Goal: Navigation & Orientation: Find specific page/section

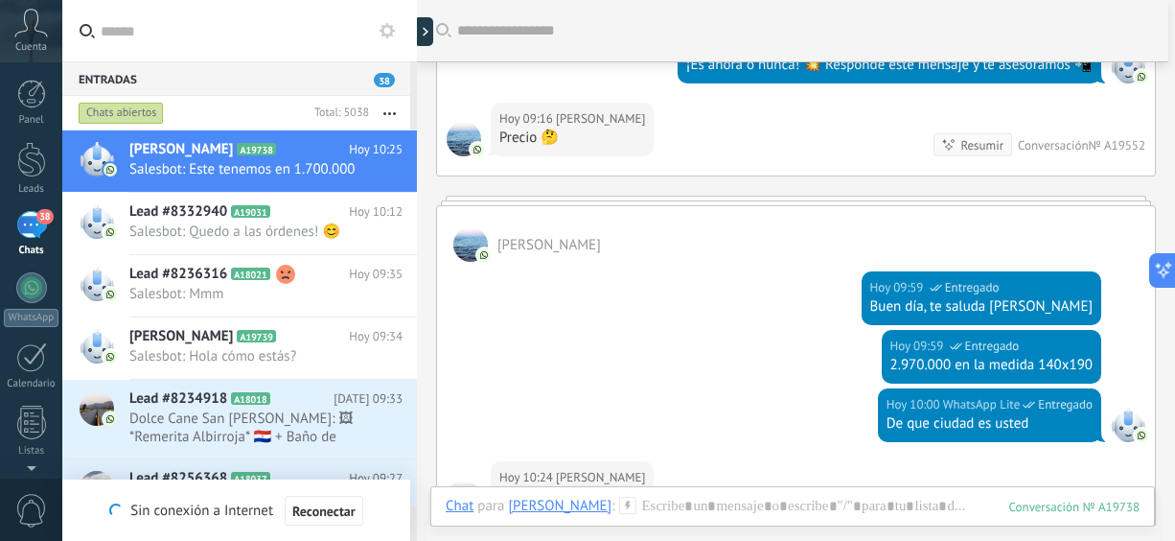
scroll to position [27, 0]
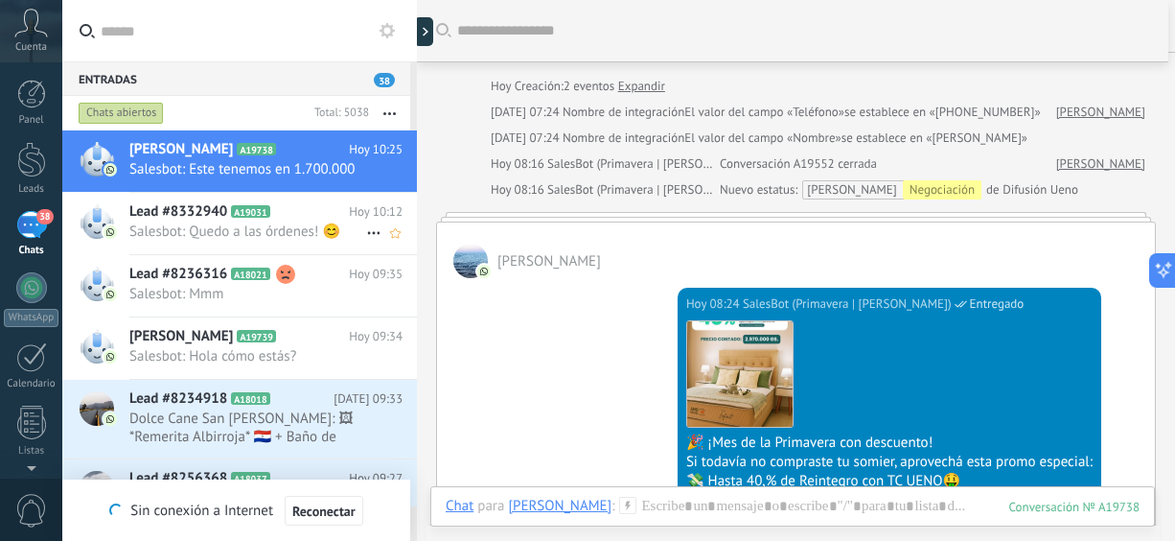
click at [200, 251] on div "Lead #8332940 A19031 [DATE] 10:12 Salesbot: Quedo a las órdenes! 😊" at bounding box center [273, 223] width 288 height 60
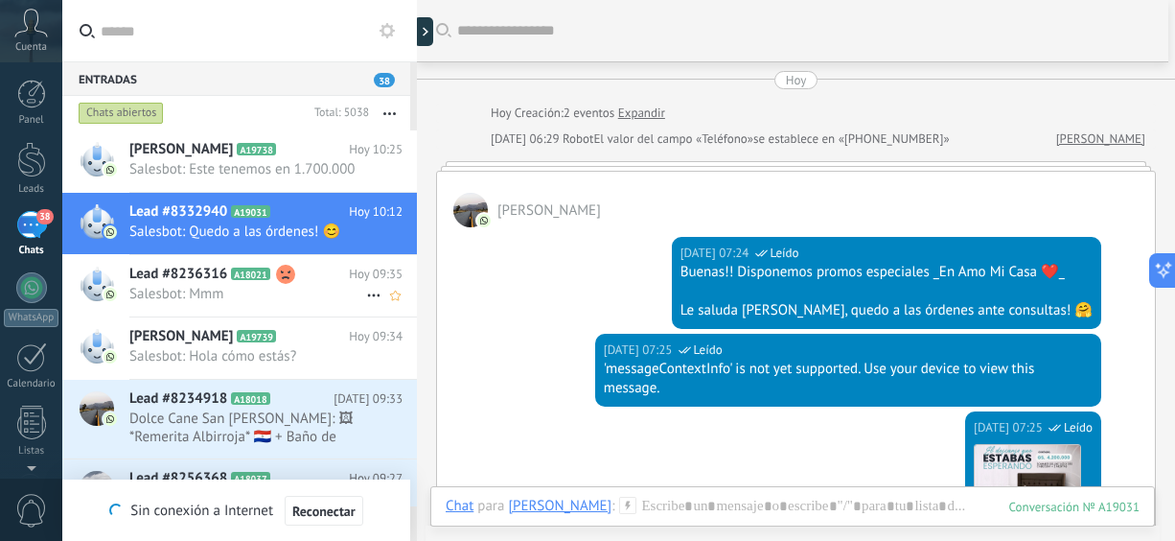
click at [152, 307] on div "Lead #8236316 A18021 [DATE] 09:35 Salesbot: Mmm" at bounding box center [273, 285] width 288 height 60
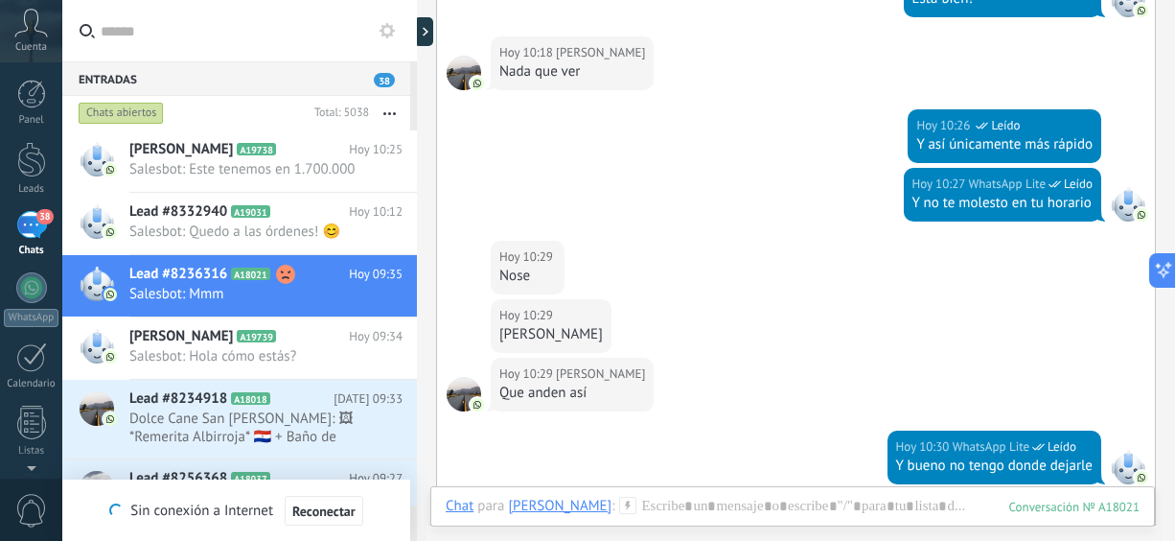
scroll to position [3113, 0]
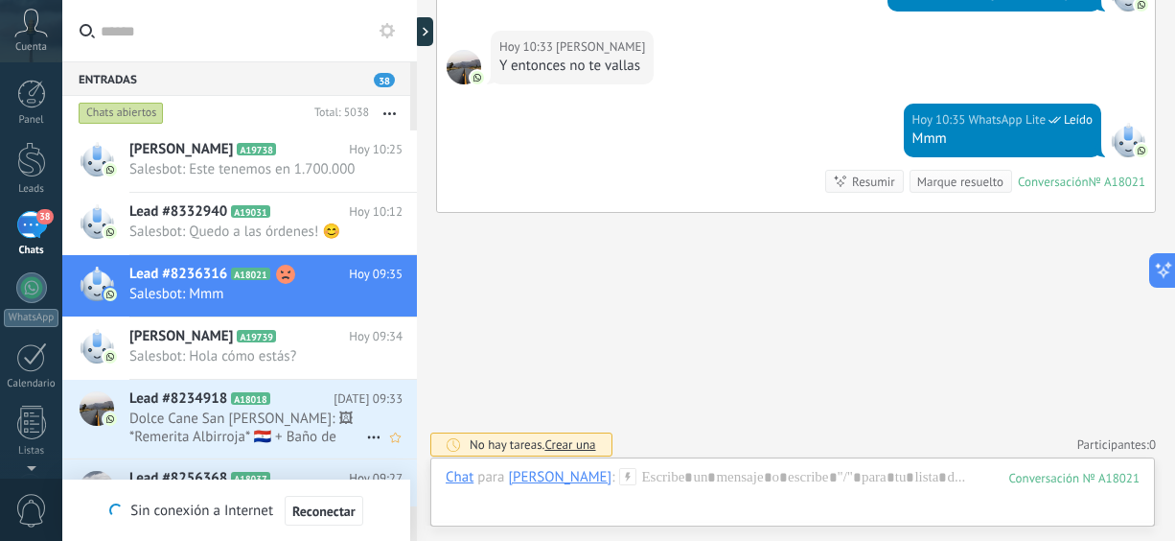
click at [328, 419] on span "Dolce Cane San [PERSON_NAME]: 🖼 *Remerita Albirroja* 🇵🇾 + Baño de keratina 😍 🇵🇾…" at bounding box center [247, 427] width 237 height 36
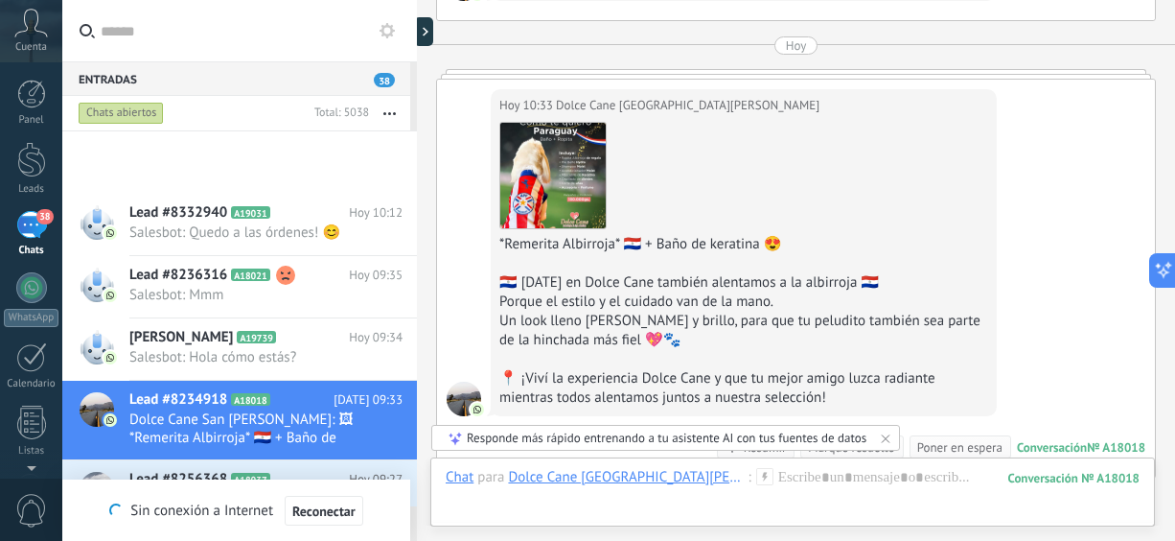
scroll to position [330, 0]
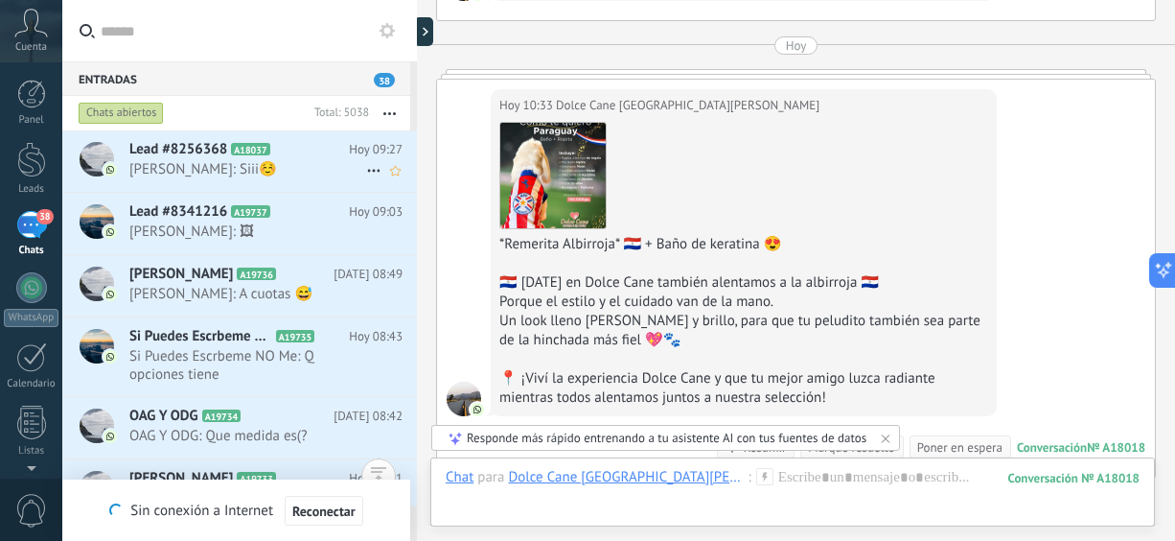
click at [266, 183] on div "Lead #8256368 A18037 [DATE] 09:27 [PERSON_NAME]: Siii☺️" at bounding box center [273, 160] width 288 height 60
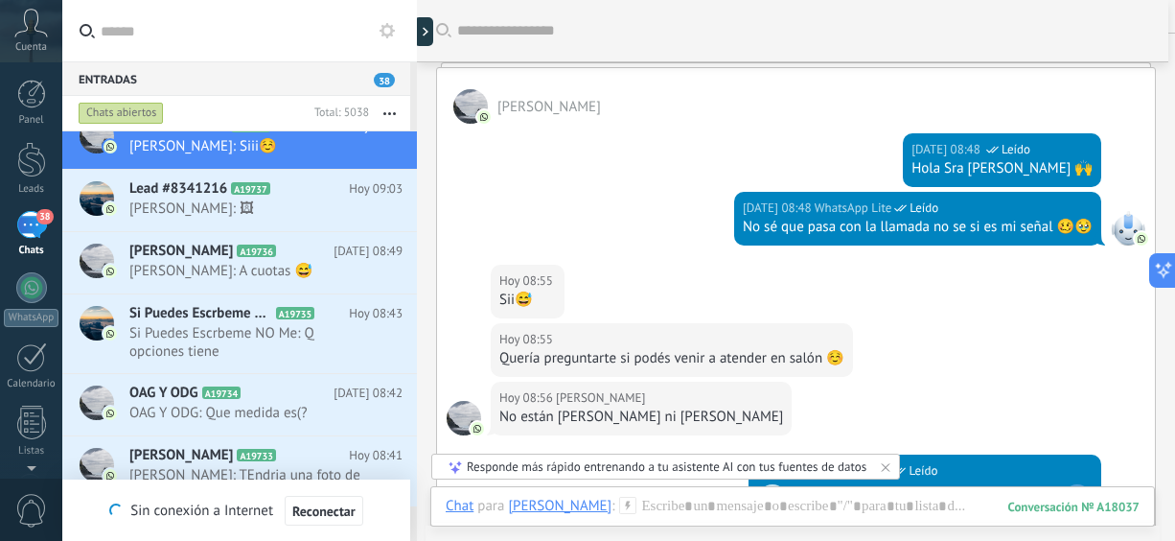
scroll to position [1215, 0]
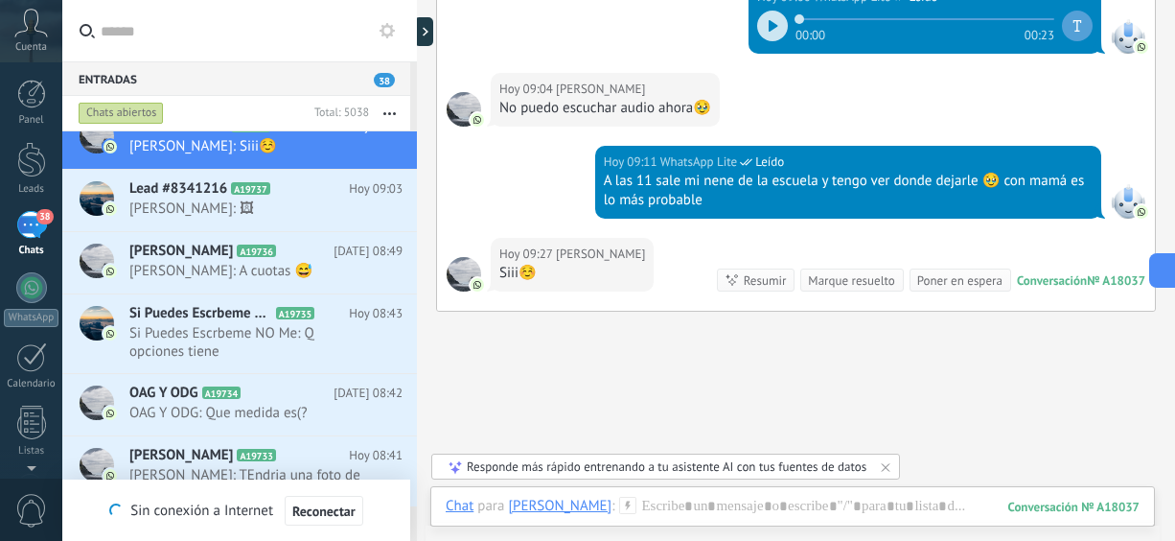
click at [760, 23] on div at bounding box center [772, 26] width 31 height 31
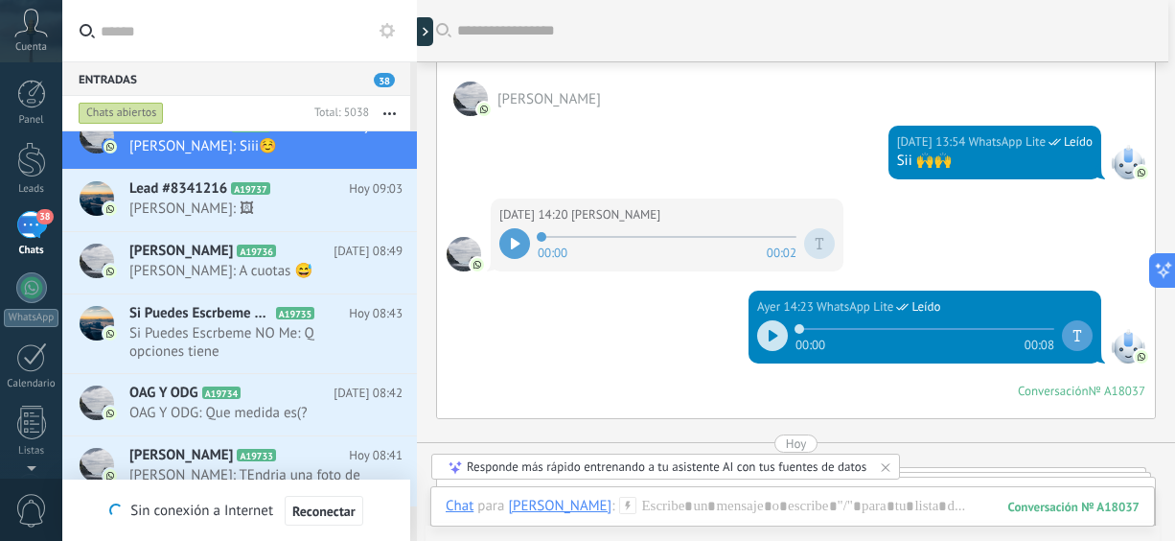
scroll to position [0, 0]
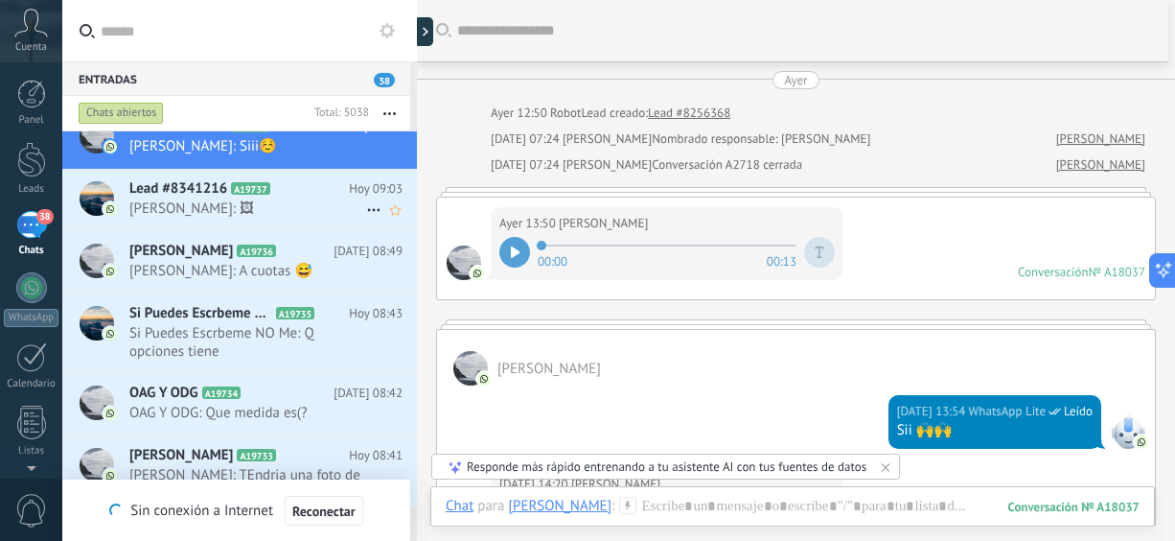
click at [299, 204] on span "[PERSON_NAME]: 🖼" at bounding box center [247, 208] width 237 height 18
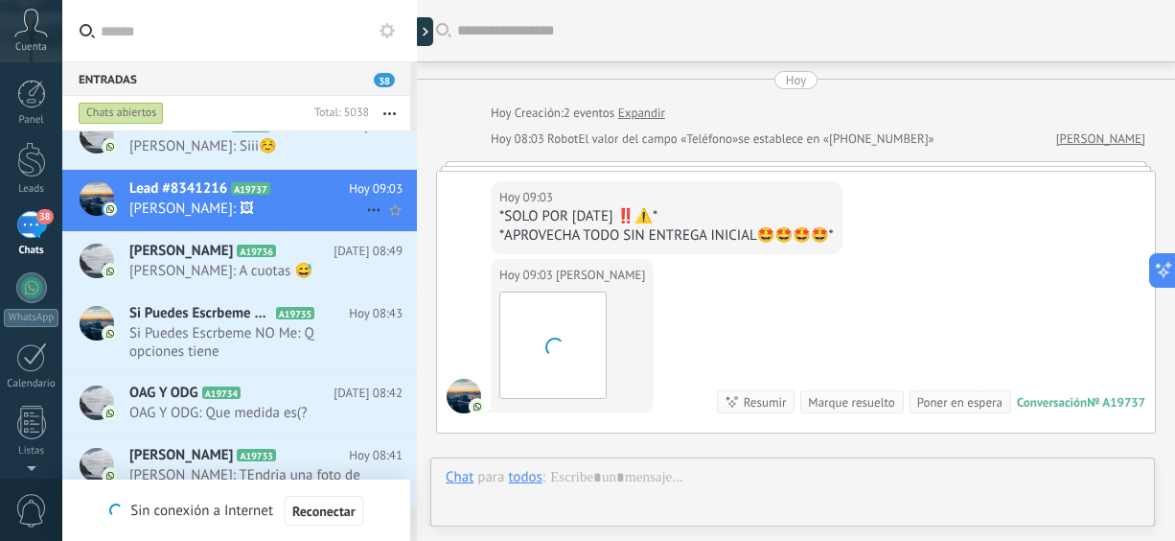
scroll to position [224, 0]
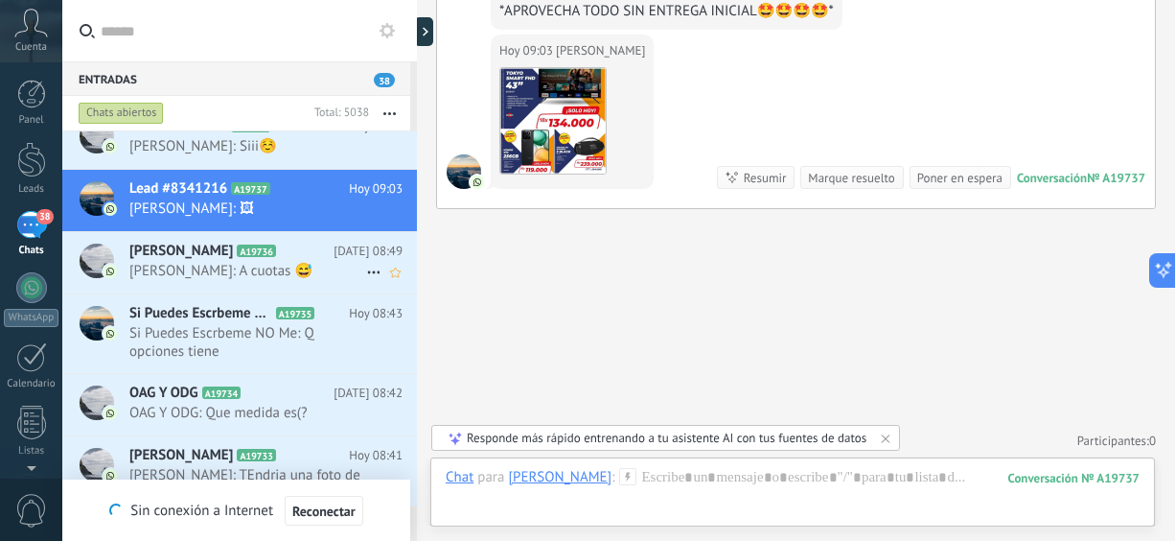
click at [301, 256] on icon at bounding box center [291, 251] width 19 height 19
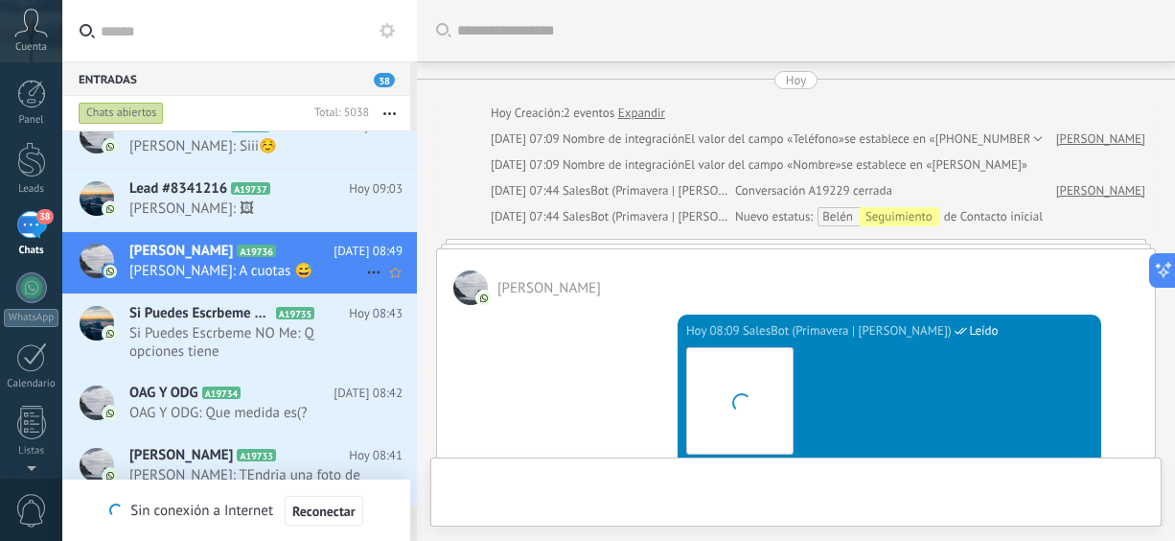
scroll to position [767, 0]
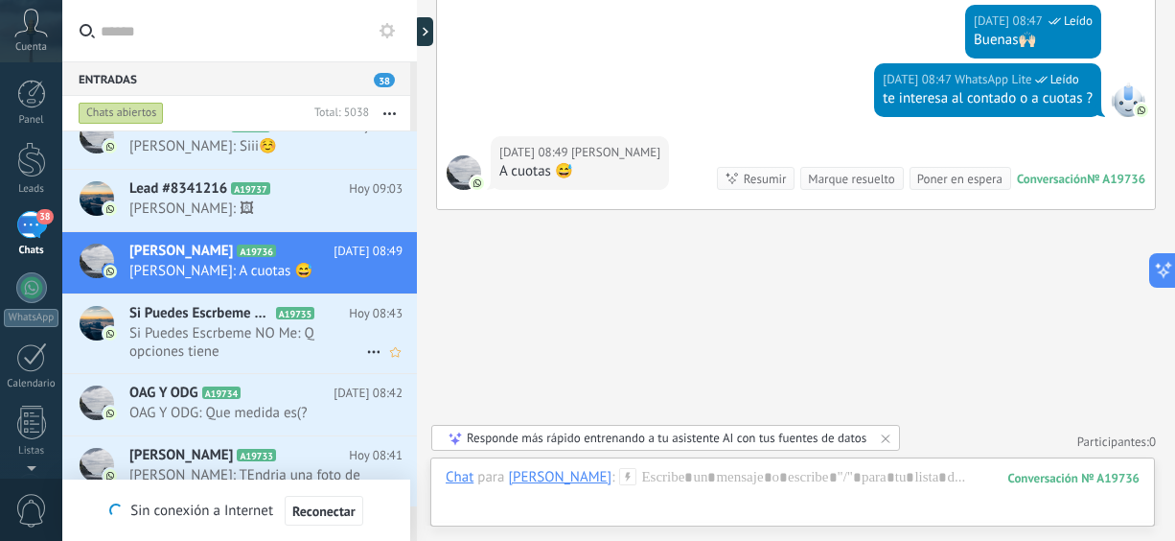
click at [313, 332] on span "Si Puedes Escrbeme NO Me: Q opciones tiene" at bounding box center [247, 342] width 237 height 36
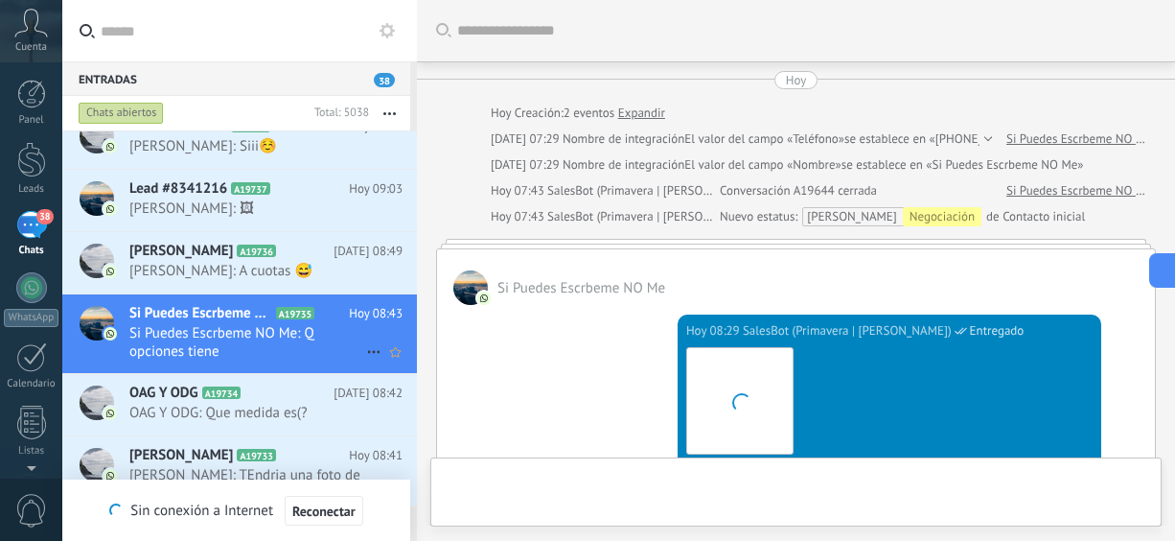
scroll to position [680, 0]
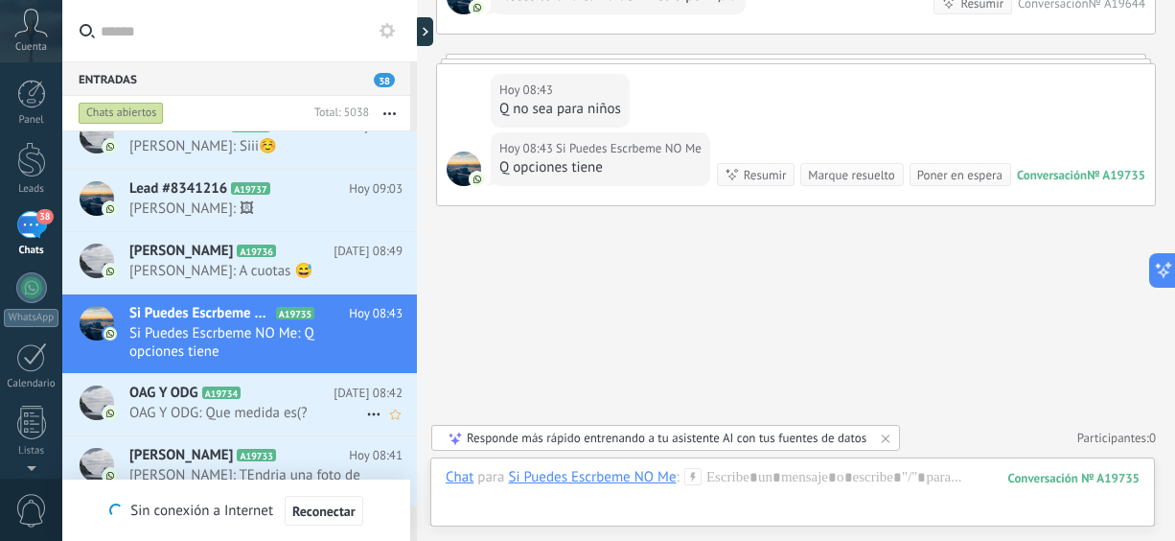
click at [290, 413] on span "OAG Y ODG: Que medida es(?" at bounding box center [247, 413] width 237 height 18
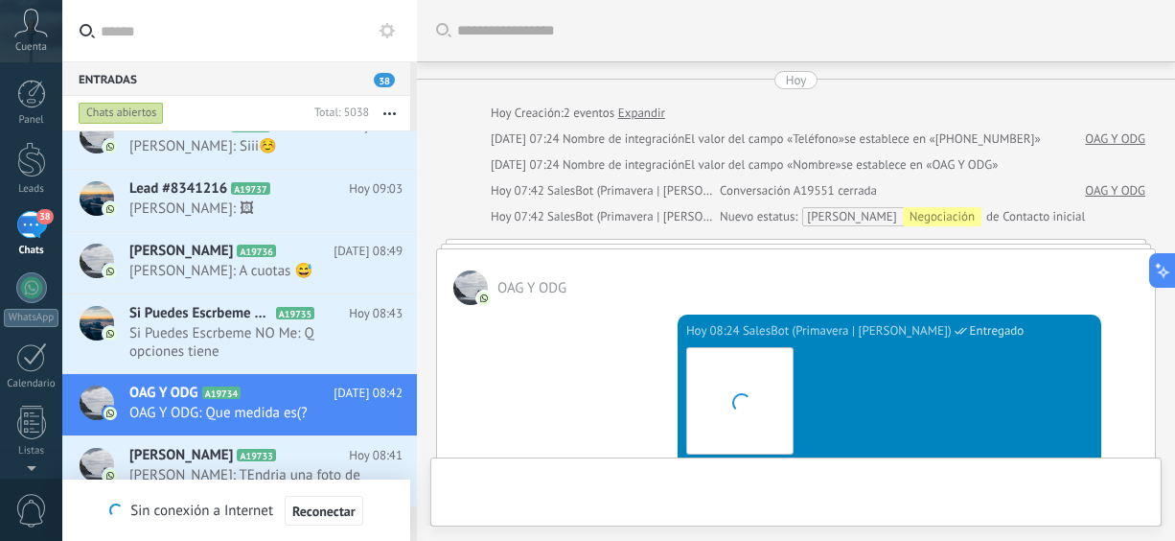
scroll to position [580, 0]
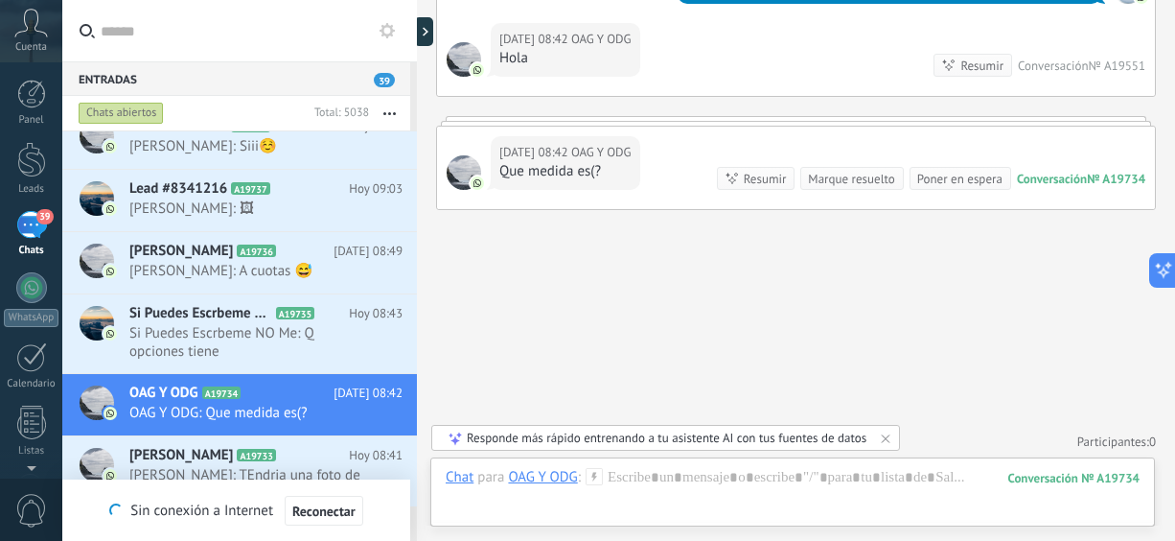
click at [417, 102] on div at bounding box center [417, 270] width 0 height 541
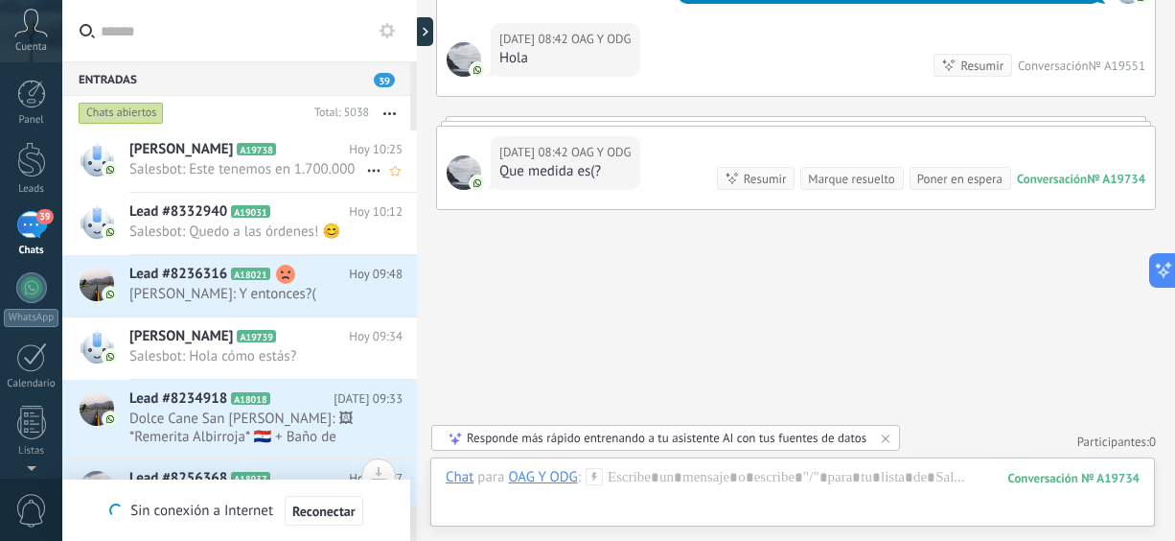
click at [235, 174] on span "Salesbot: Este tenemos en 1.700.000" at bounding box center [247, 169] width 237 height 18
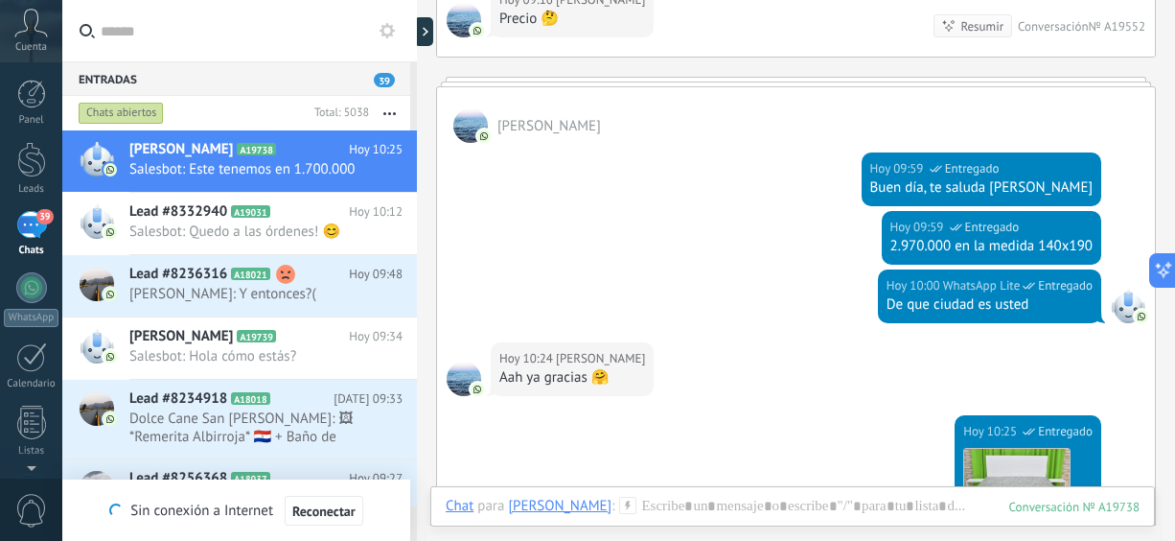
scroll to position [147, 0]
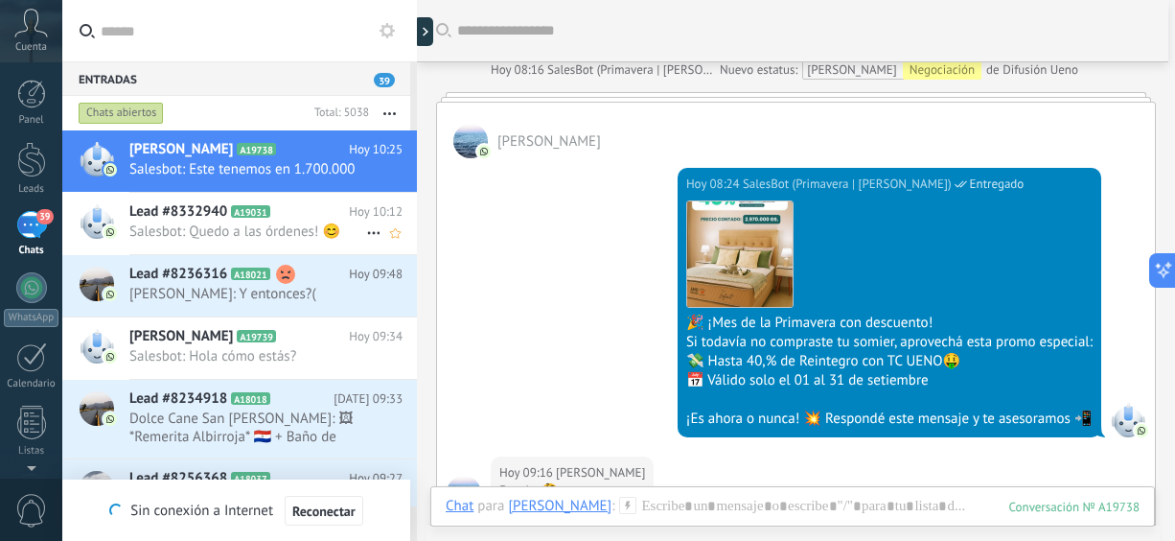
click at [248, 237] on span "Salesbot: Quedo a las órdenes! 😊" at bounding box center [247, 231] width 237 height 18
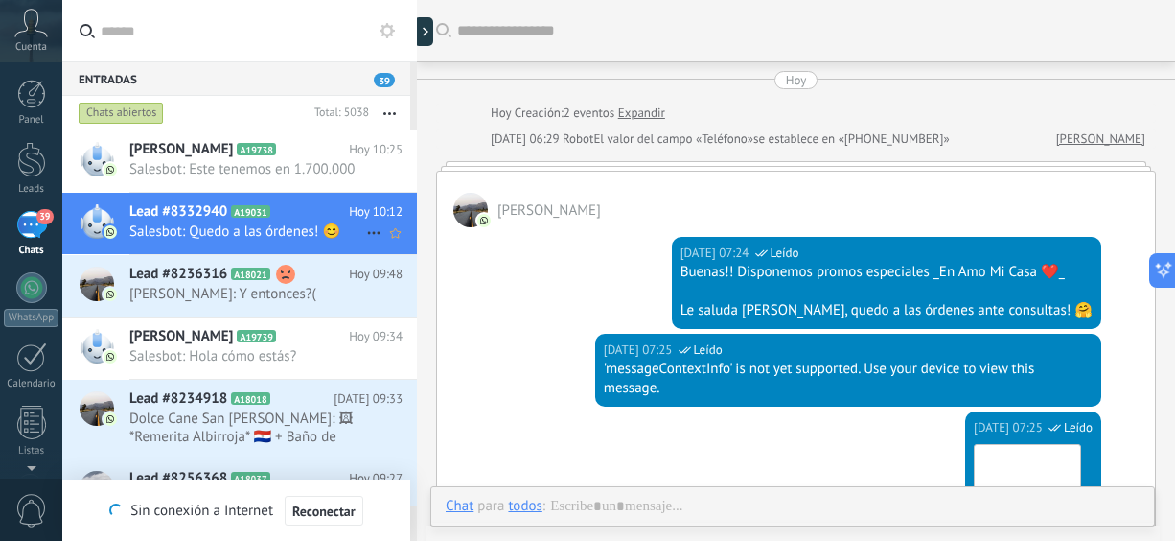
scroll to position [1731, 0]
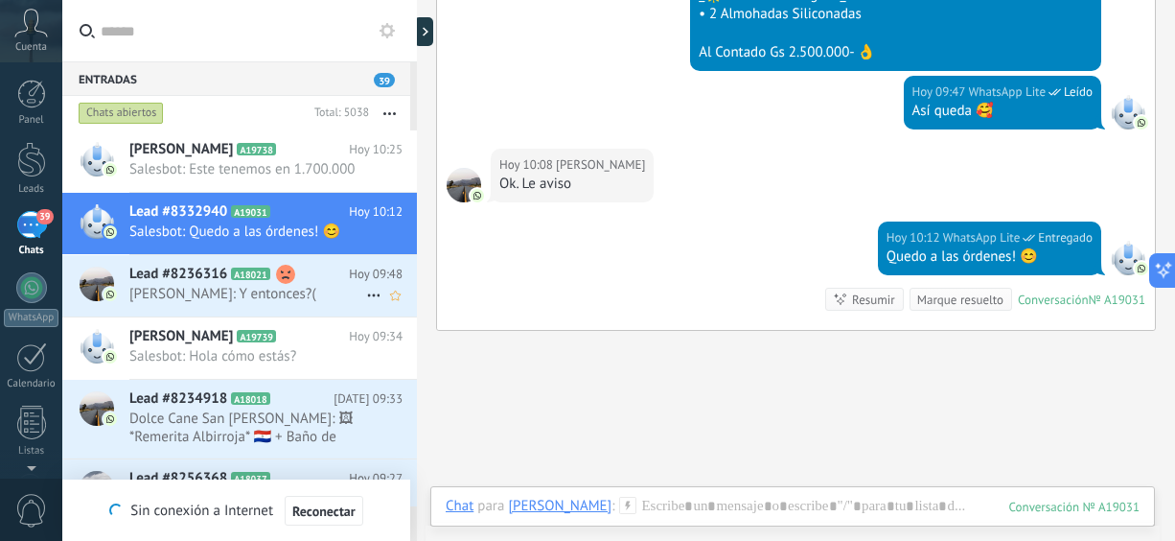
click at [244, 296] on span "[PERSON_NAME]: Y entonces?(" at bounding box center [247, 294] width 237 height 18
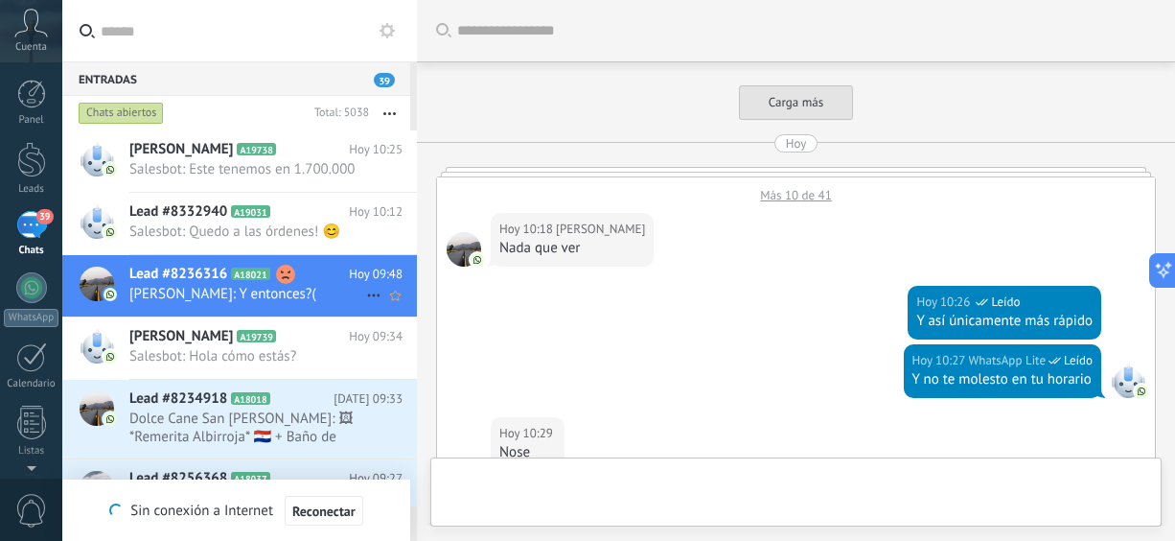
scroll to position [691, 0]
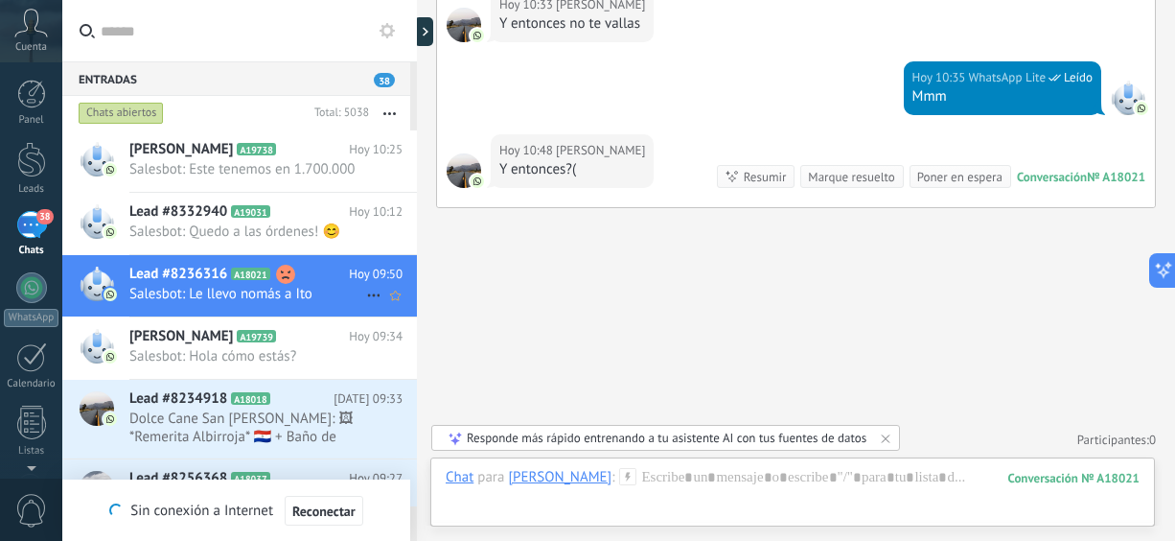
click at [242, 288] on span "Salesbot: Le llevo nomás a Ito" at bounding box center [247, 294] width 237 height 18
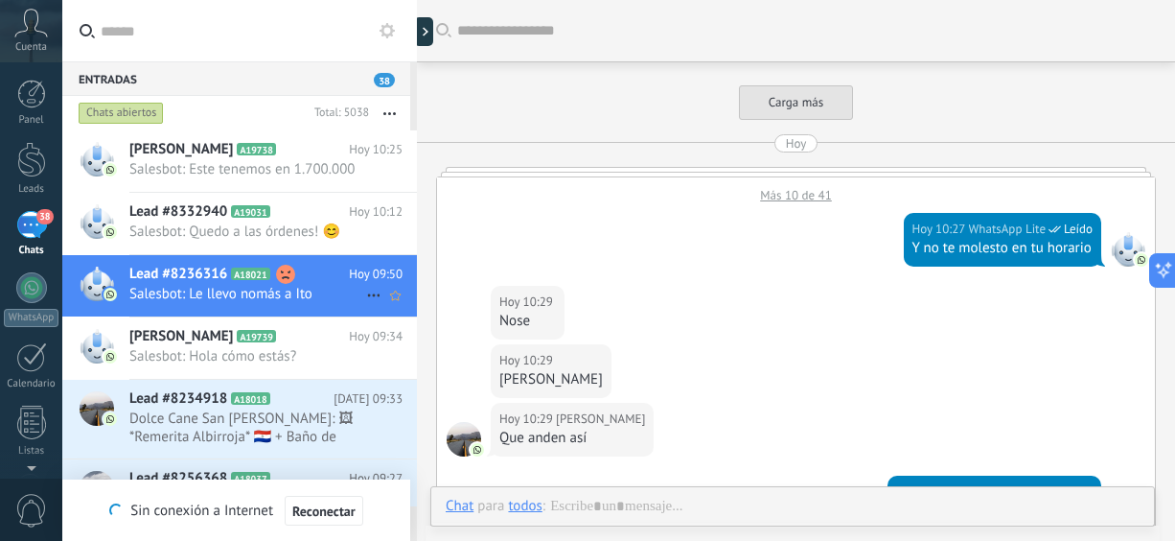
scroll to position [608, 0]
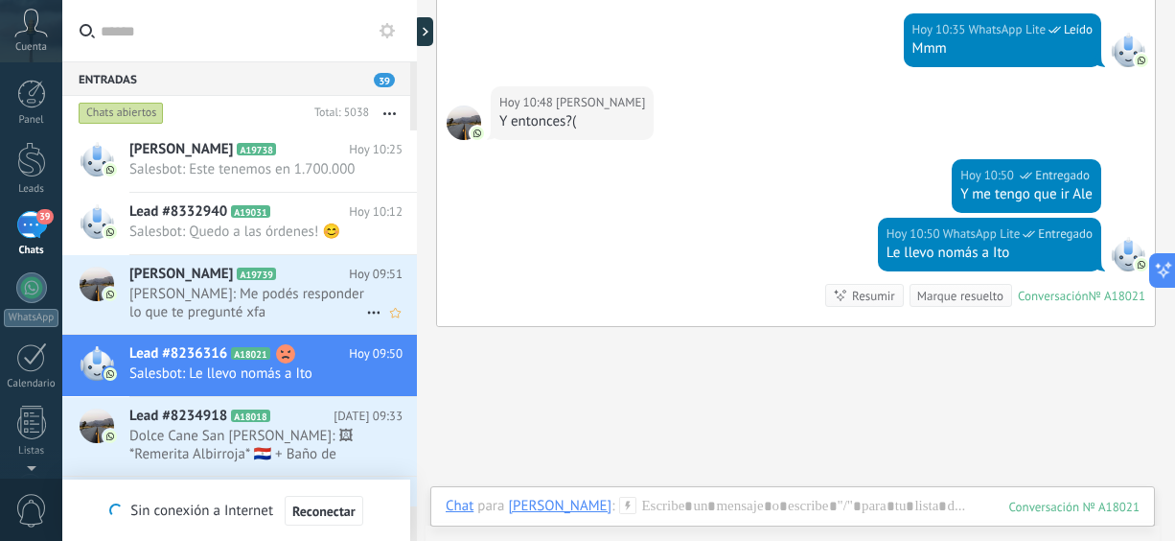
click at [255, 305] on span "[PERSON_NAME]: Me podés responder lo que te pregunté xfa" at bounding box center [247, 303] width 237 height 36
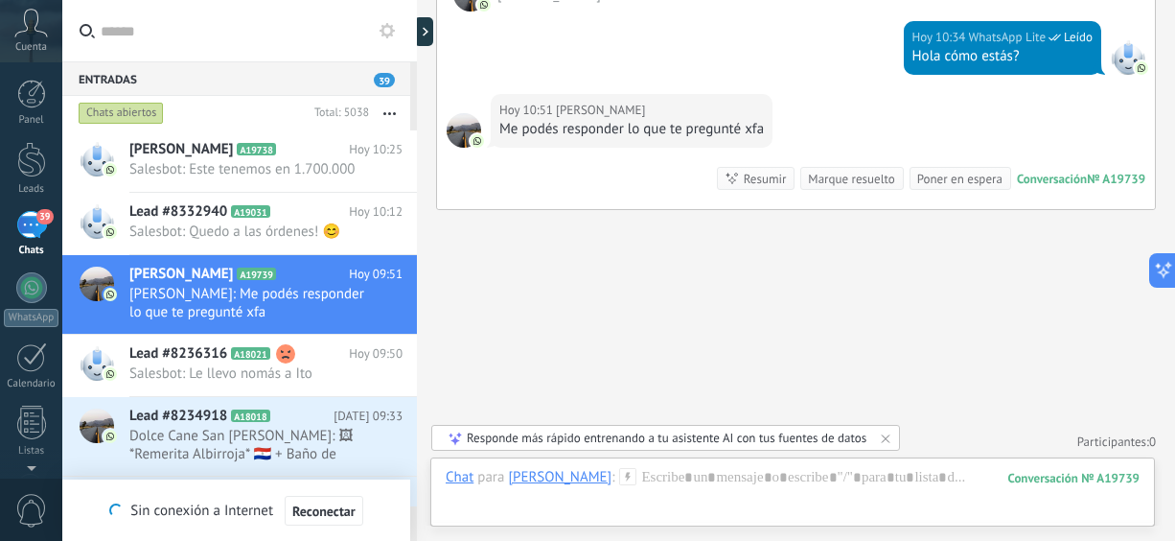
scroll to position [297, 0]
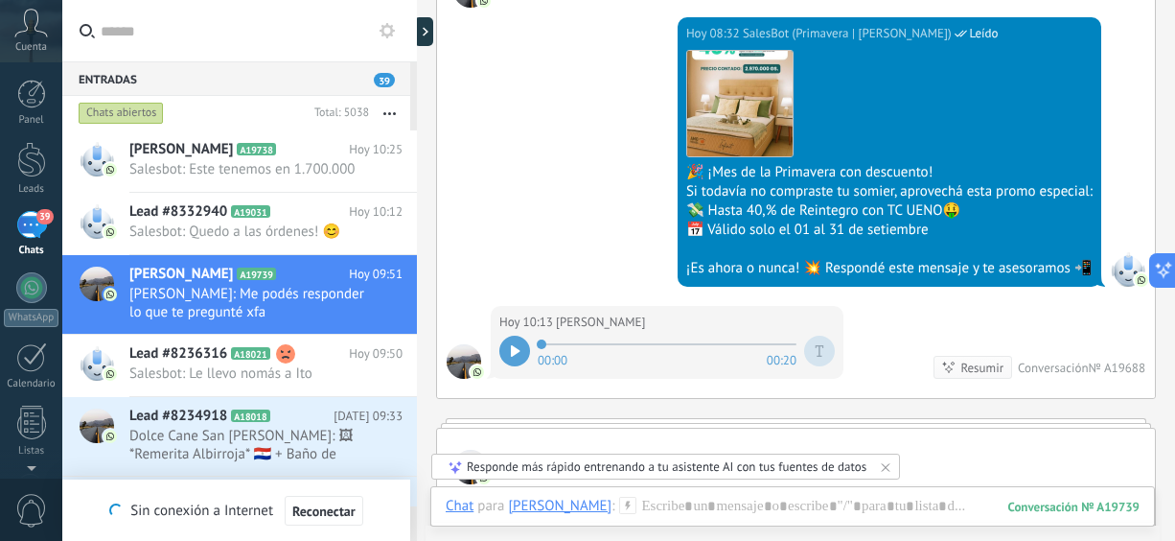
click at [507, 346] on div at bounding box center [514, 350] width 31 height 31
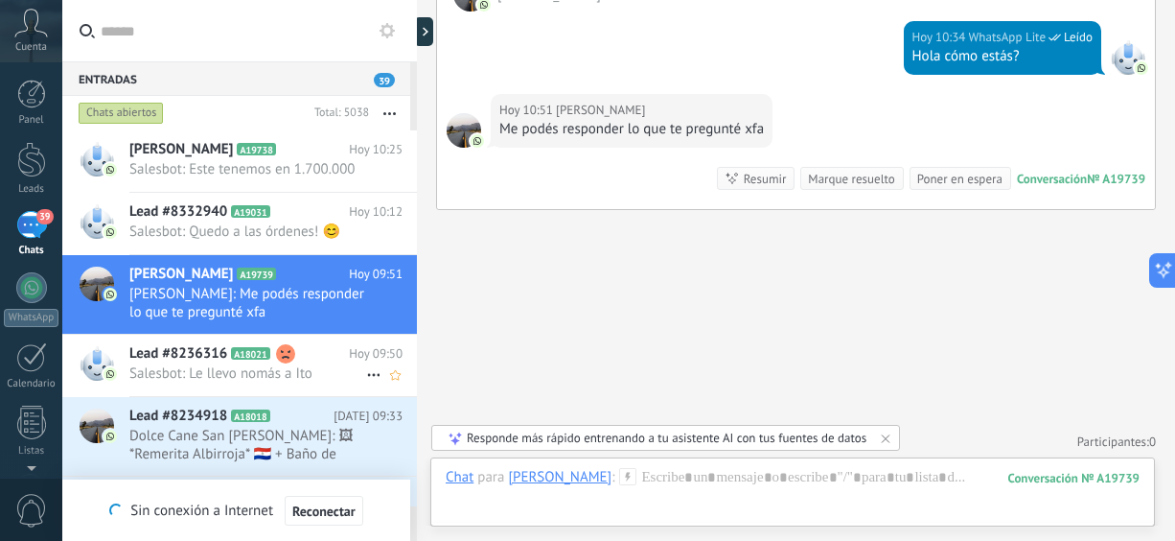
click at [230, 381] on span "Salesbot: Le llevo nomás a Ito" at bounding box center [247, 373] width 237 height 18
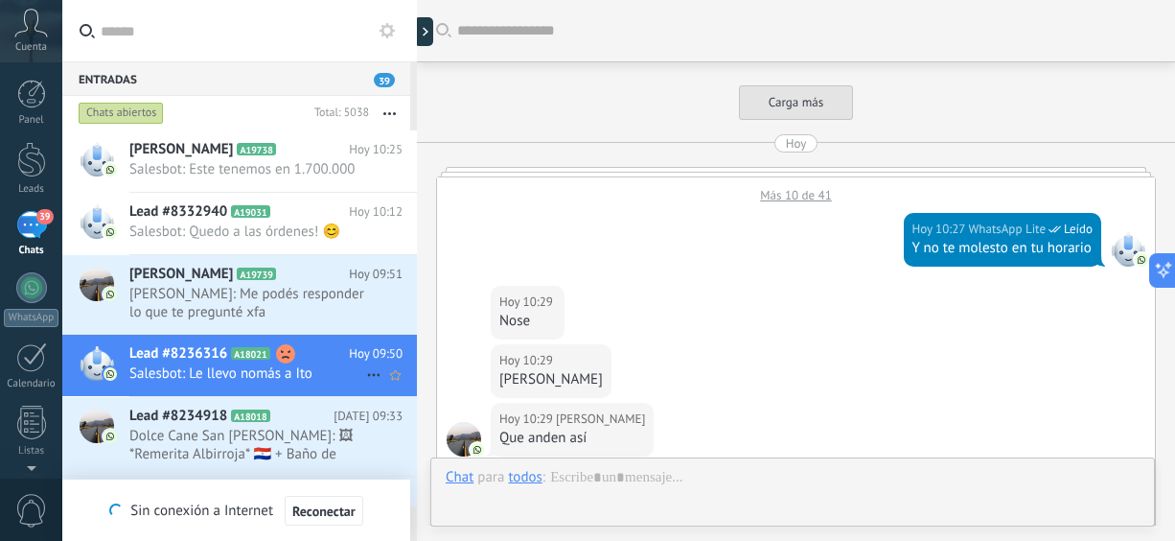
scroll to position [727, 0]
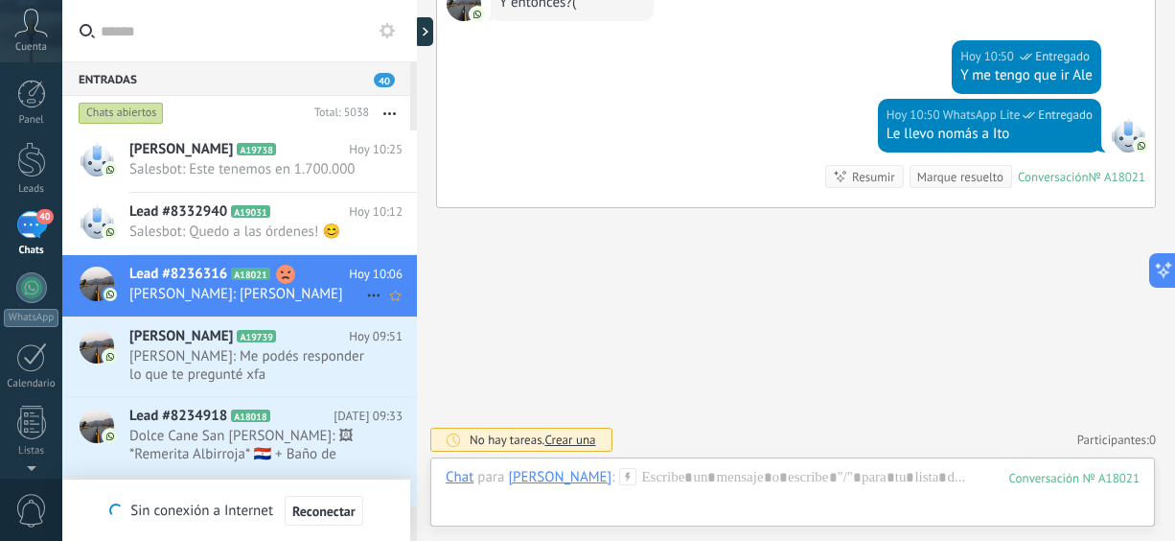
click at [318, 282] on h2 "Lead #8236316 A18021" at bounding box center [238, 274] width 219 height 19
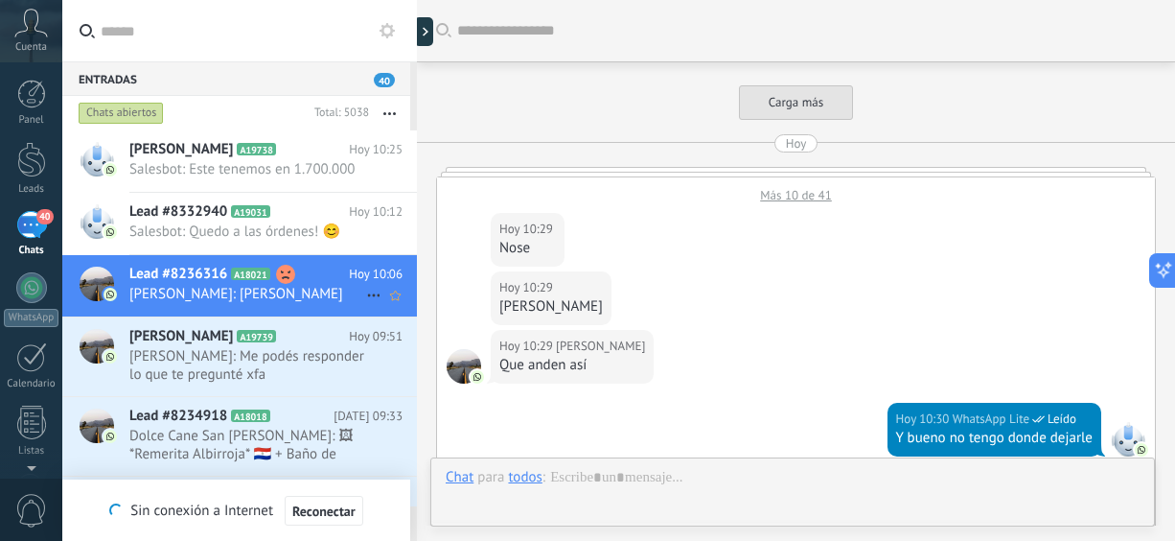
scroll to position [691, 0]
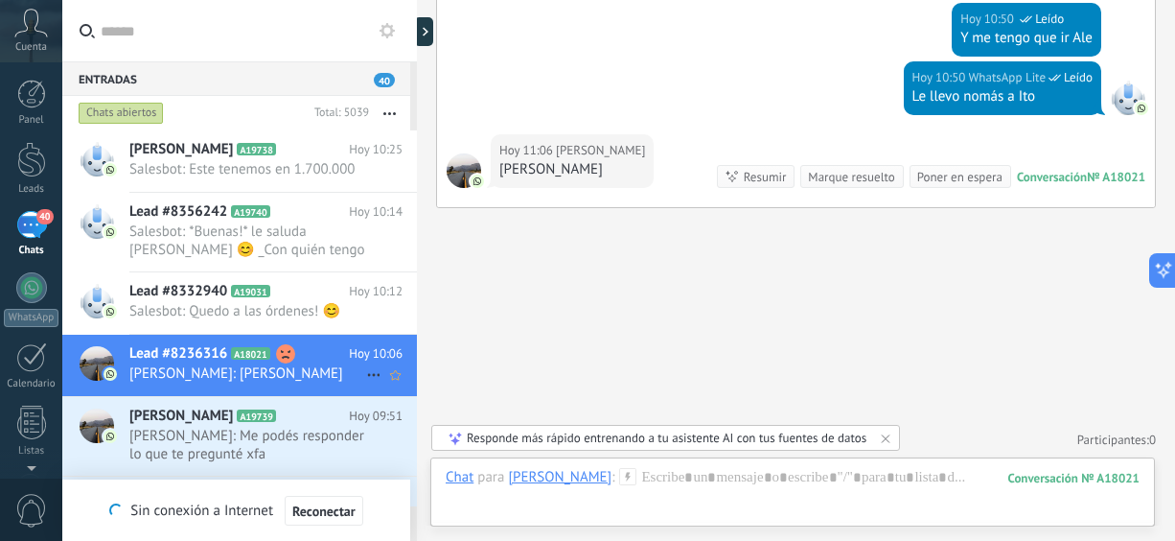
click at [186, 350] on span "Lead #8236316" at bounding box center [178, 353] width 98 height 19
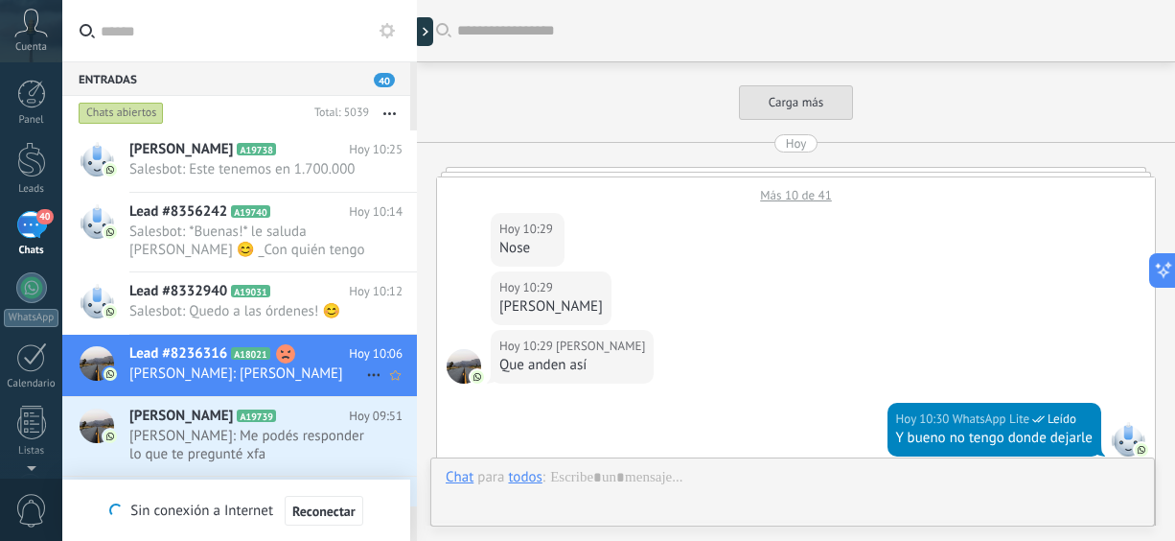
scroll to position [589, 0]
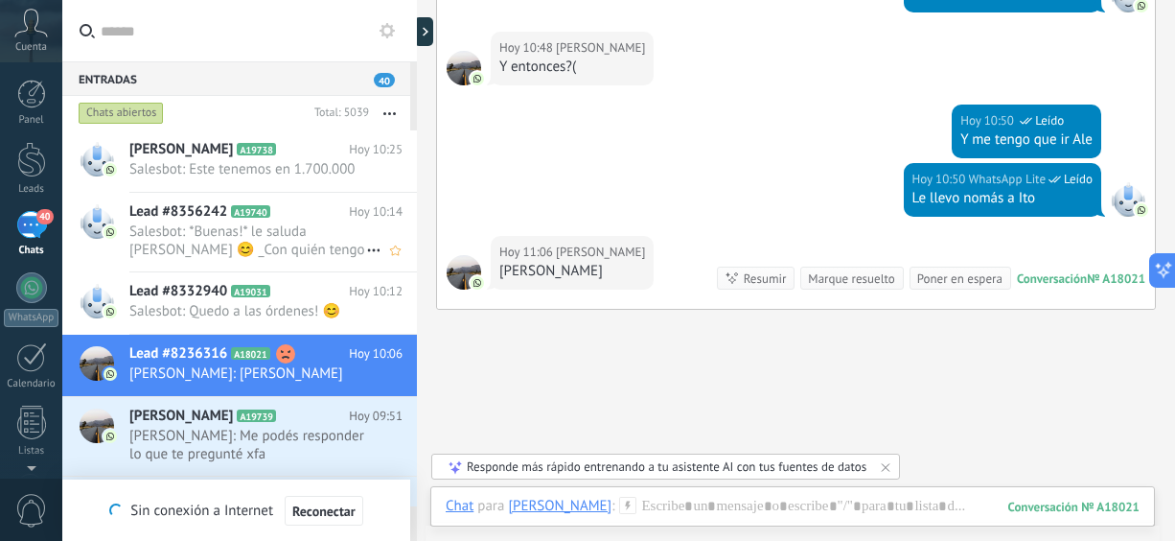
click at [233, 254] on span "Salesbot: *Buenas!* le saluda [PERSON_NAME] 😊 _Con quién tengo el agrado y en q…" at bounding box center [247, 240] width 237 height 36
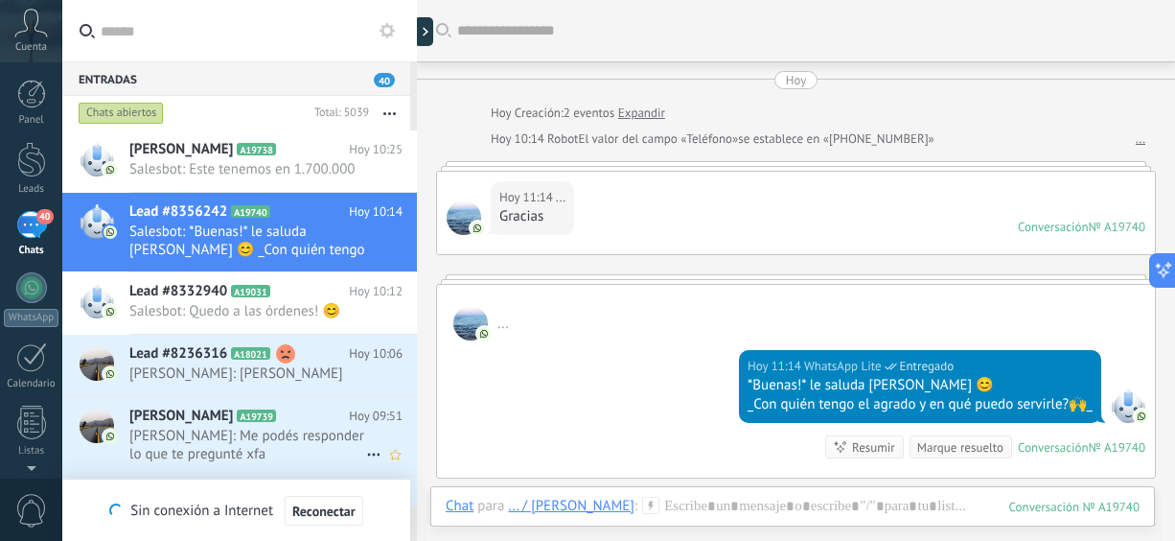
click at [172, 453] on span "[PERSON_NAME]: Me podés responder lo que te pregunté xfa" at bounding box center [247, 445] width 237 height 36
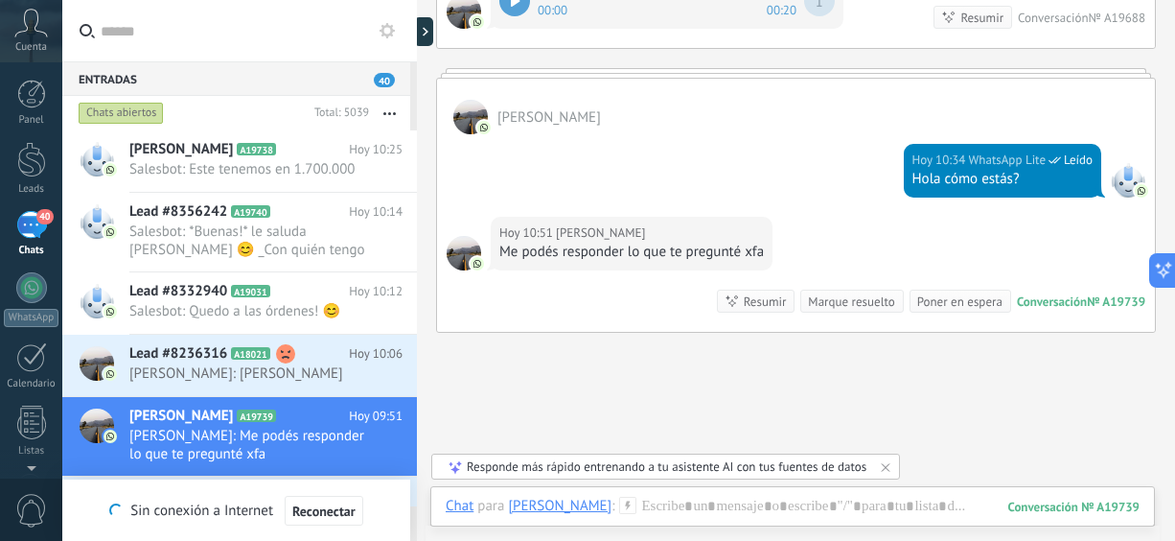
scroll to position [330, 0]
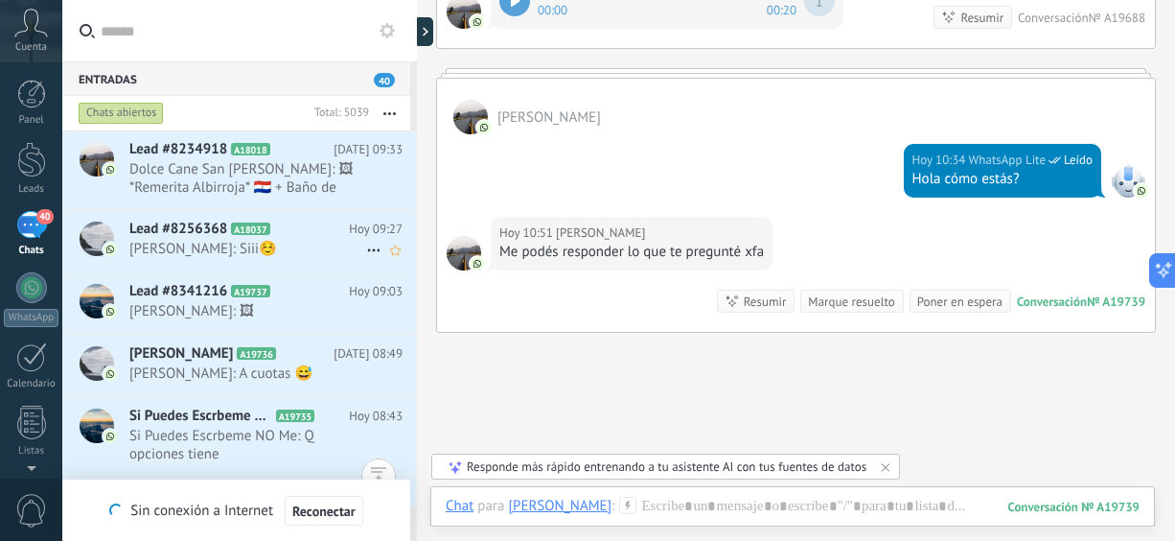
click at [173, 241] on span "[PERSON_NAME]: Siii☺️" at bounding box center [247, 249] width 237 height 18
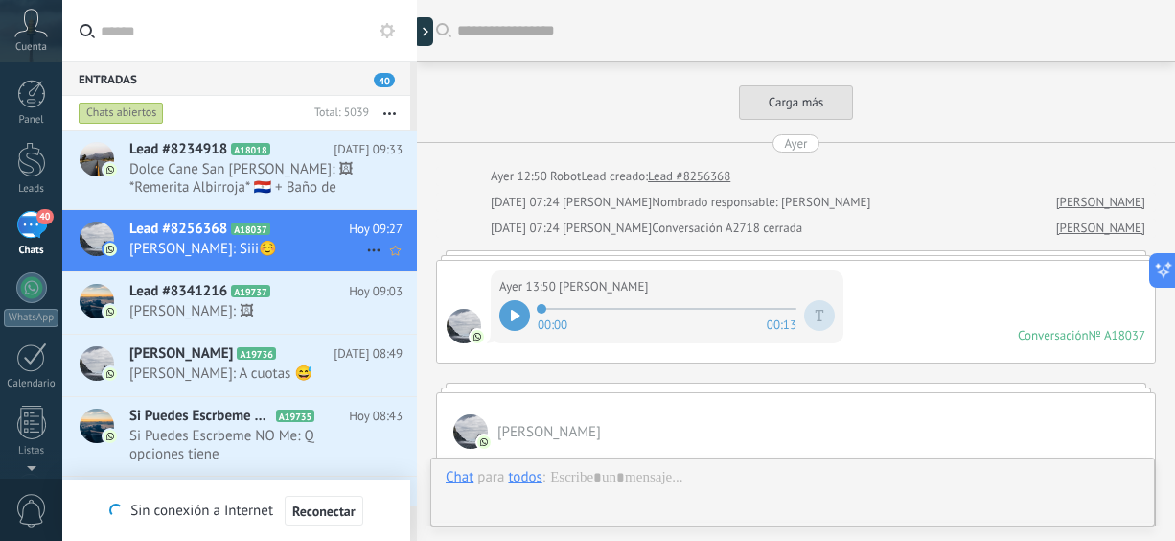
scroll to position [1316, 0]
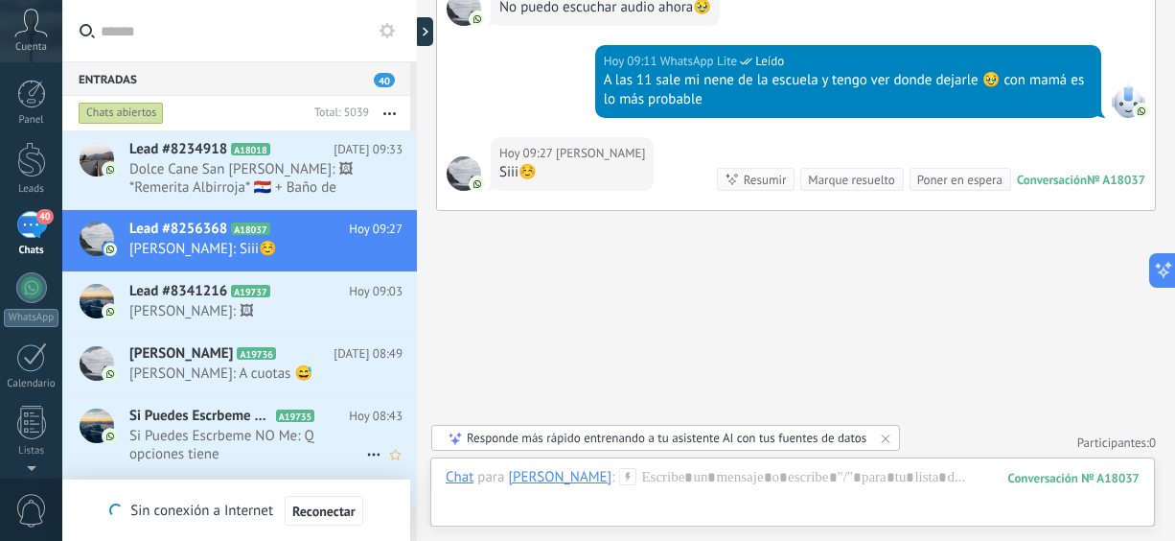
click at [265, 448] on span "Si Puedes Escrbeme NO Me: Q opciones tiene" at bounding box center [247, 445] width 237 height 36
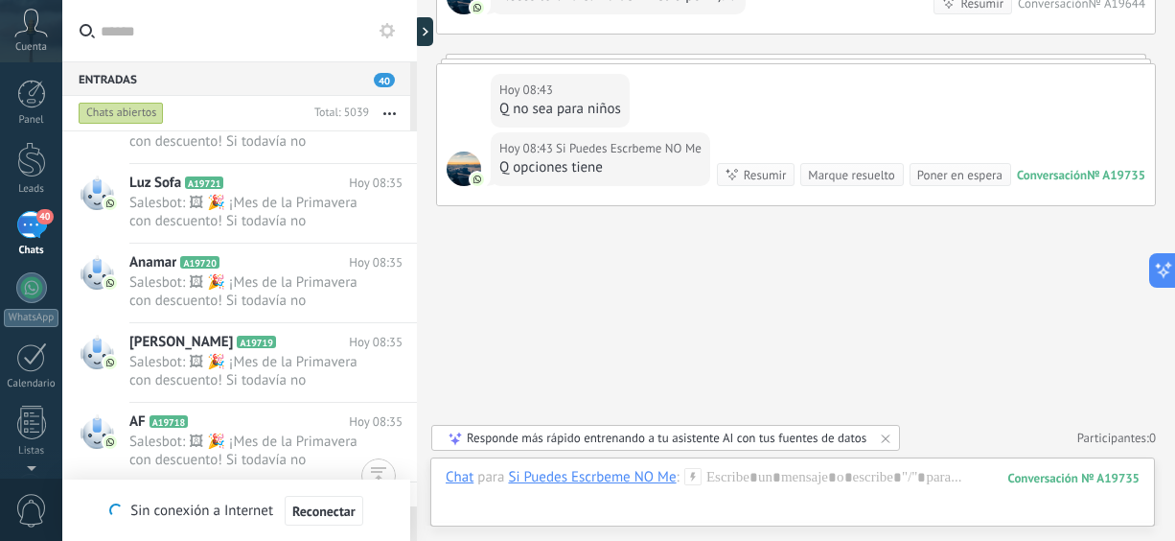
scroll to position [1971, 0]
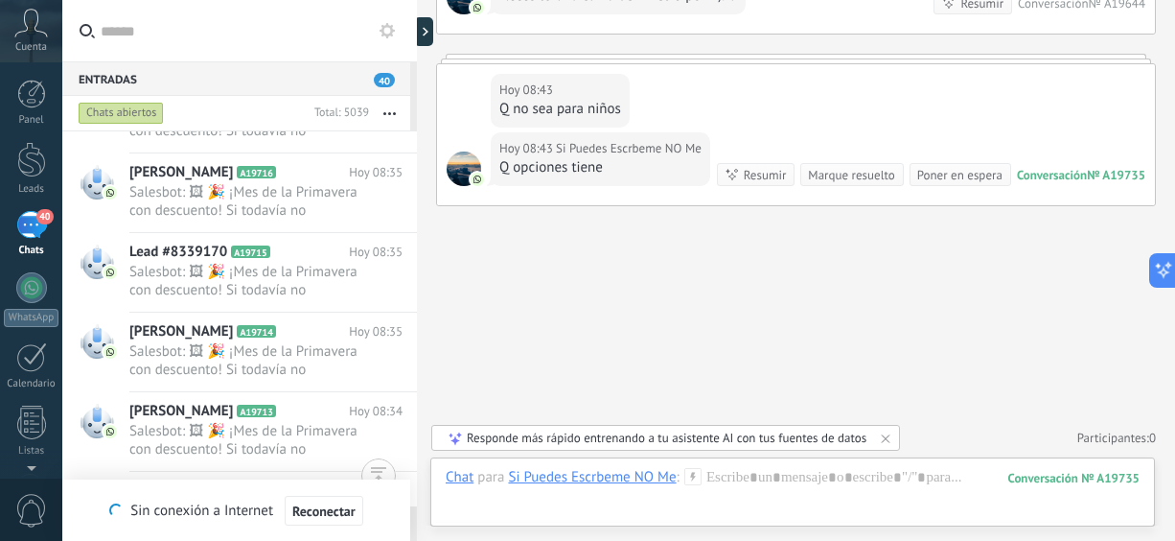
click at [26, 223] on div "40" at bounding box center [31, 225] width 31 height 28
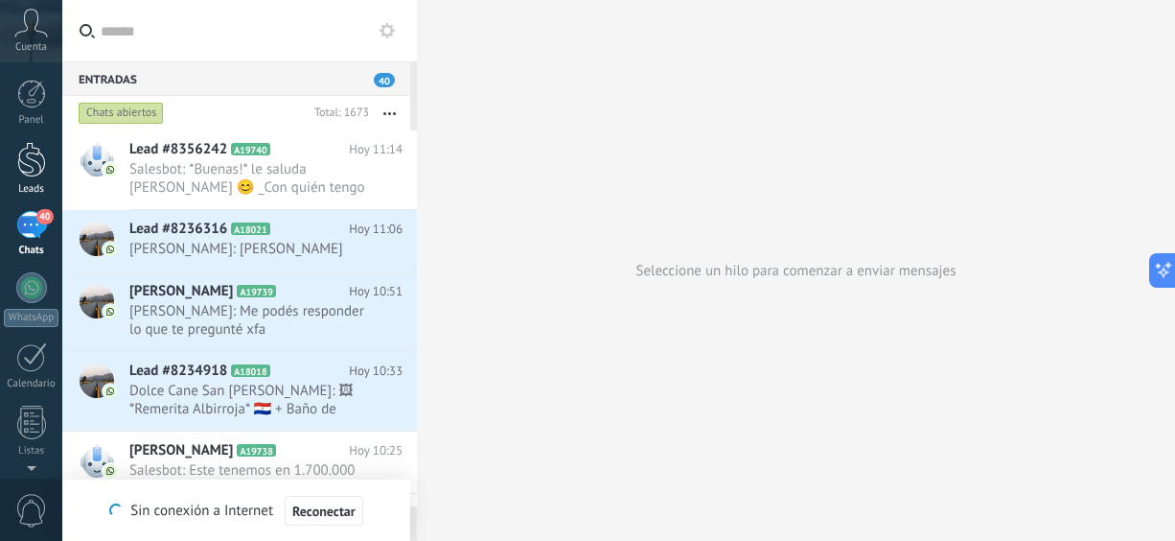
click at [22, 160] on div at bounding box center [31, 159] width 29 height 35
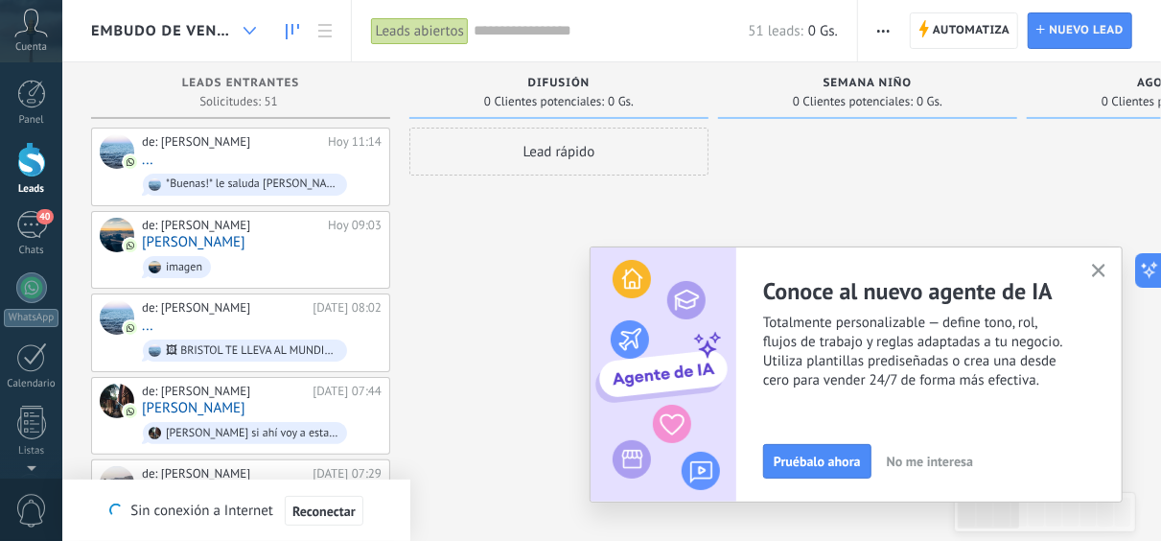
click at [248, 34] on icon at bounding box center [249, 31] width 12 height 8
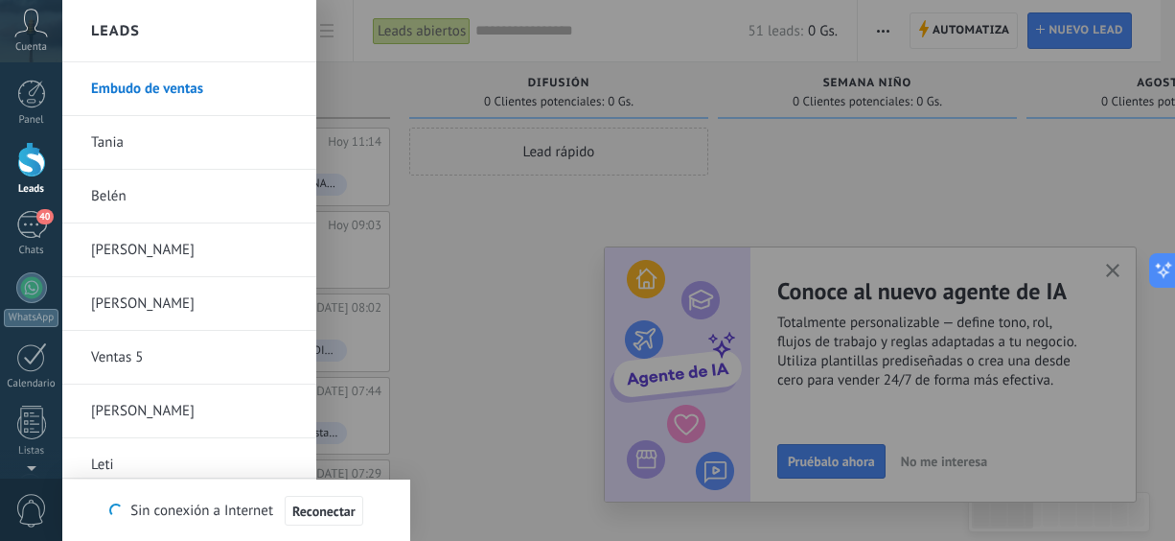
click at [200, 422] on link "[PERSON_NAME]" at bounding box center [194, 411] width 206 height 54
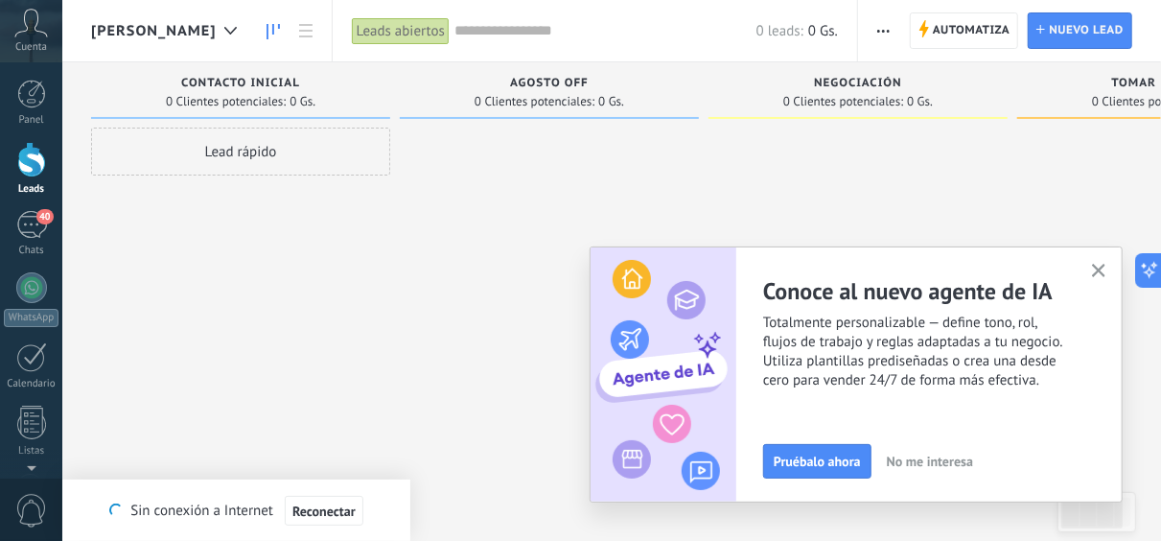
click at [1100, 271] on use "button" at bounding box center [1099, 271] width 14 height 14
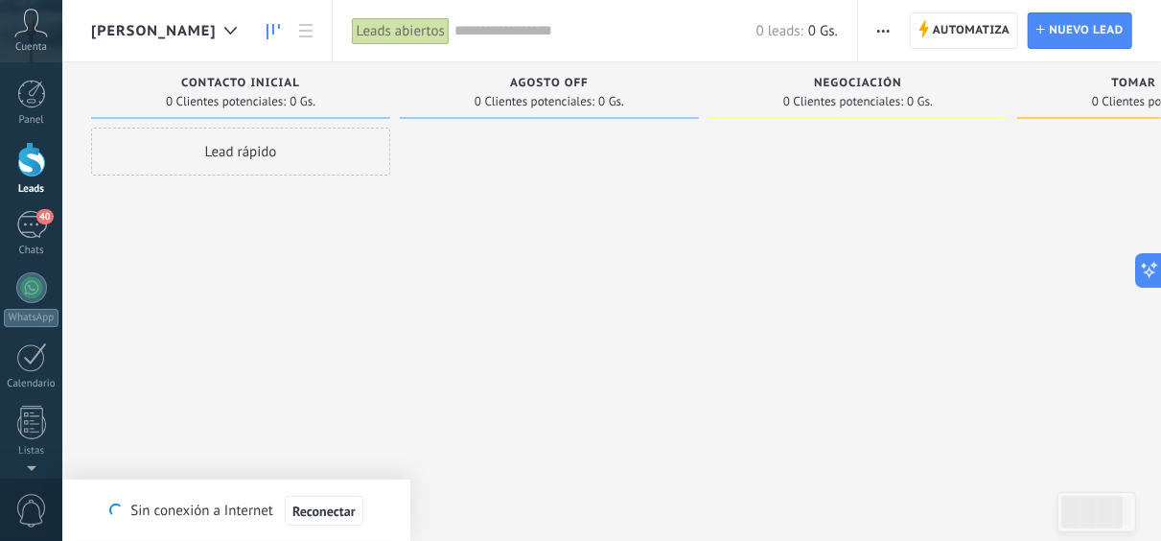
click at [454, 41] on div "0 leads: 0 Gs." at bounding box center [645, 30] width 383 height 61
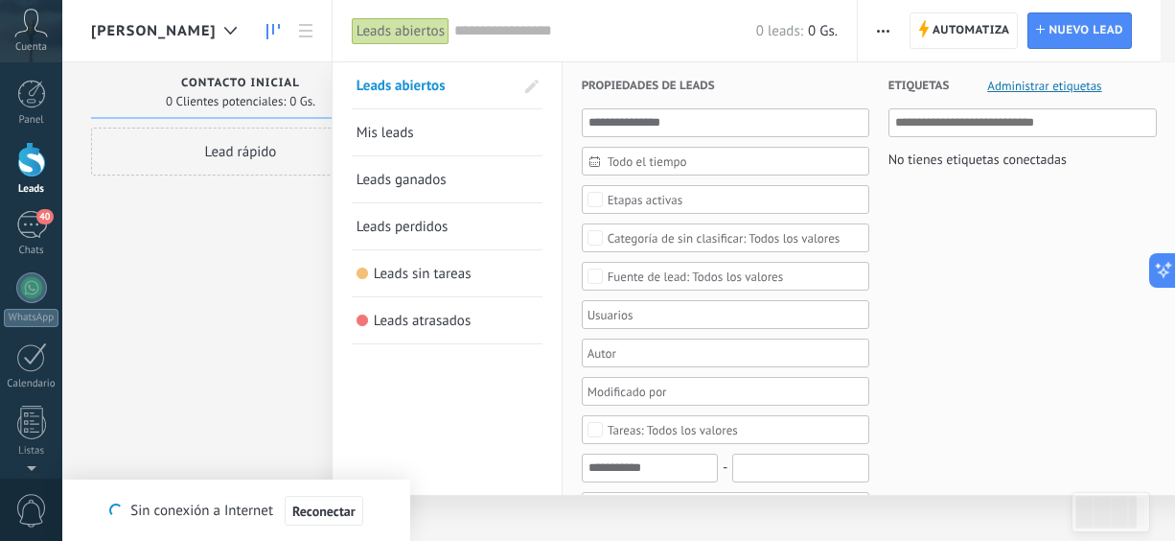
click at [160, 25] on div at bounding box center [587, 270] width 1175 height 541
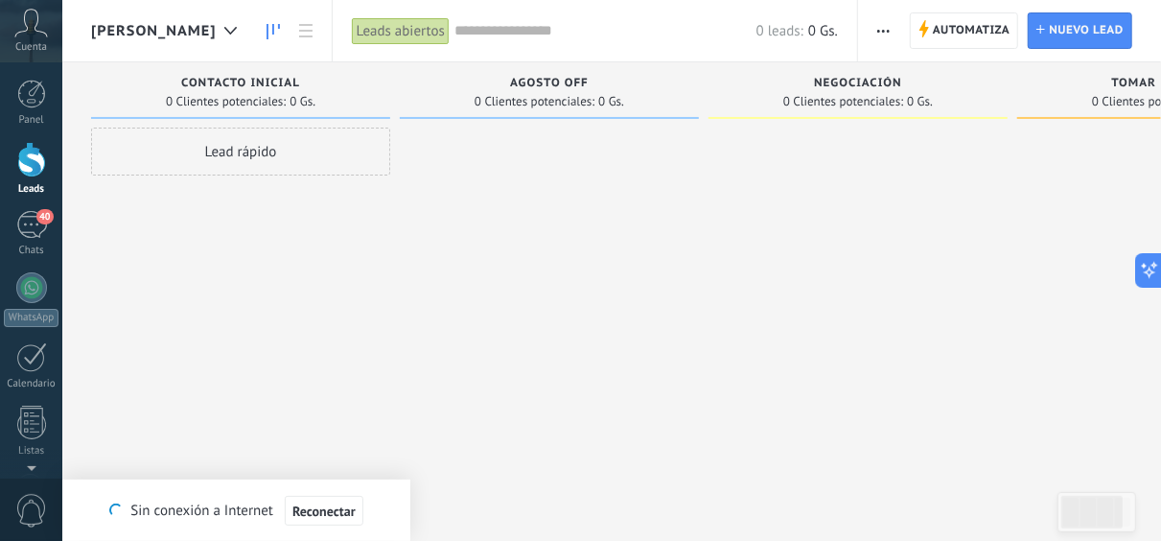
click at [215, 25] on div at bounding box center [231, 30] width 32 height 37
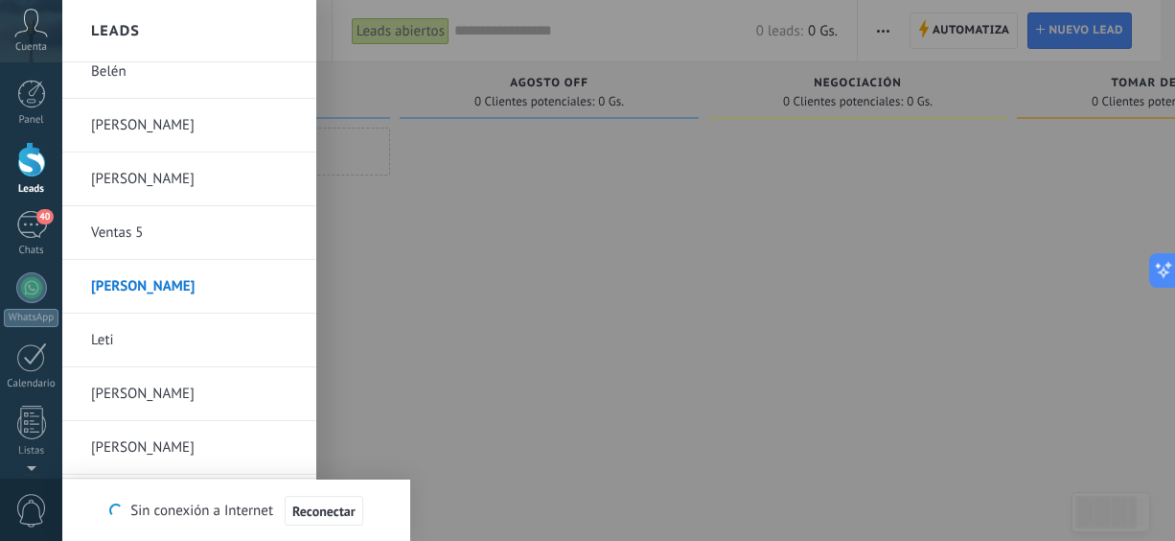
scroll to position [170, 0]
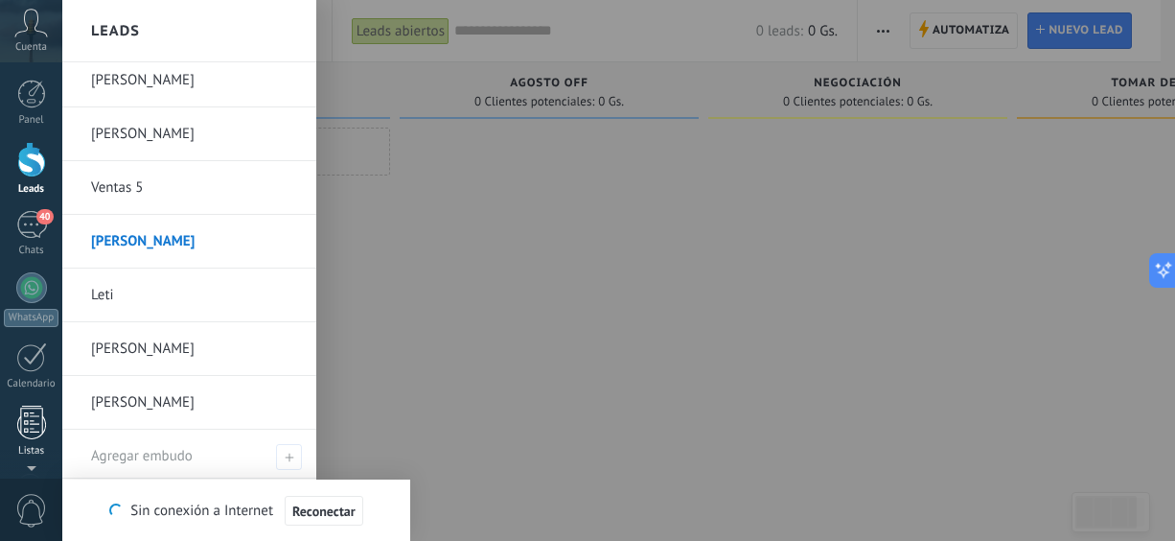
click at [30, 427] on div at bounding box center [31, 422] width 29 height 34
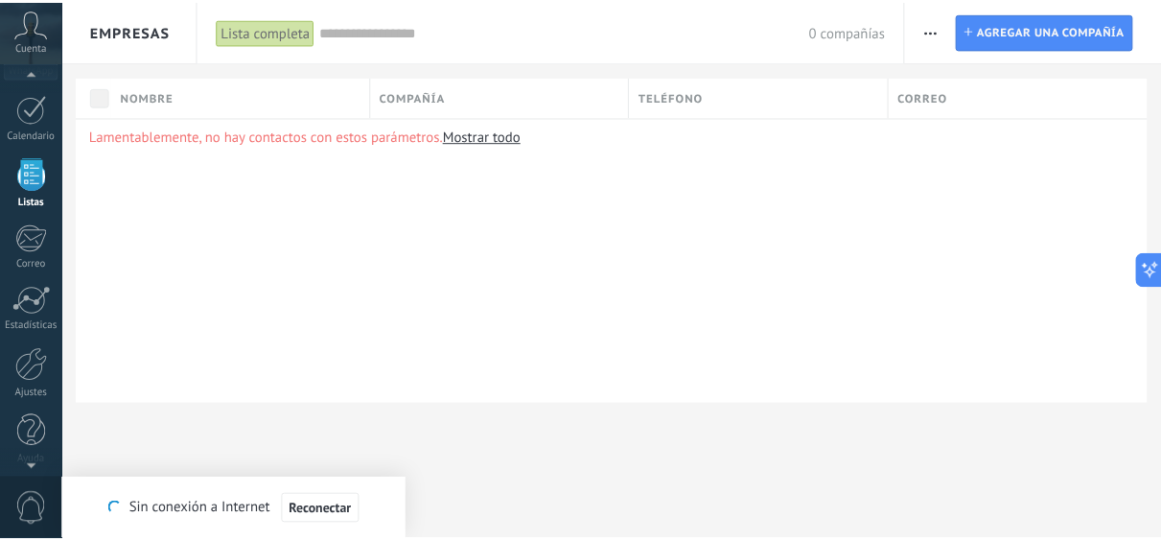
scroll to position [255, 0]
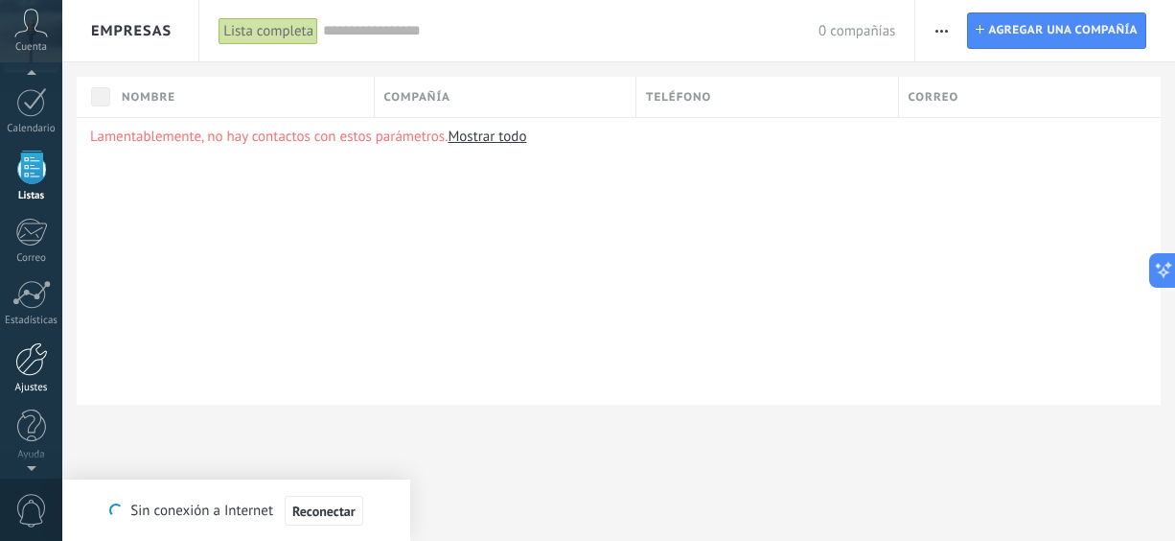
click at [43, 365] on div at bounding box center [31, 359] width 33 height 34
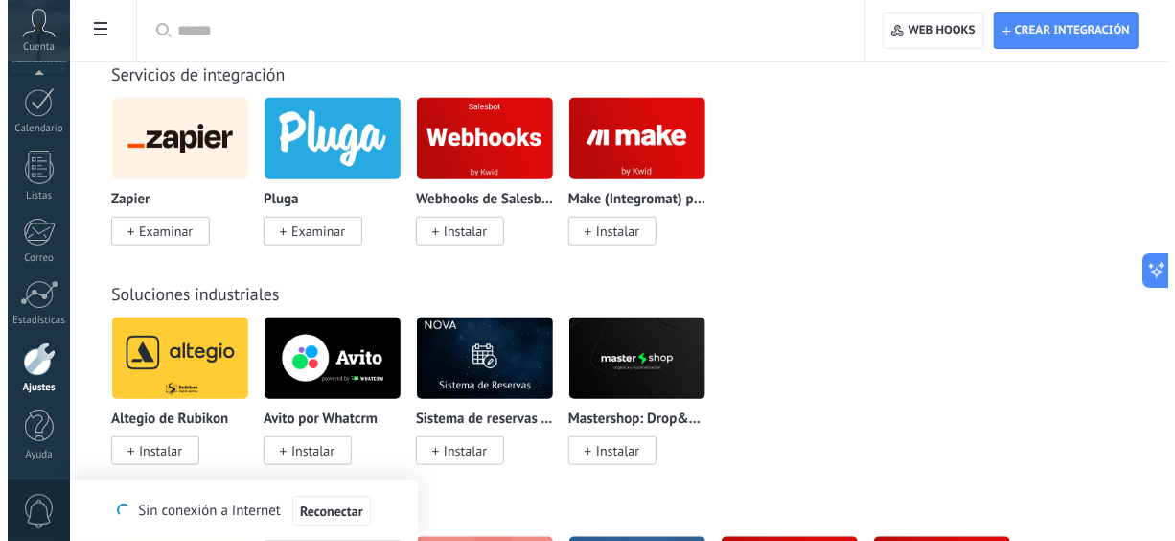
scroll to position [4730, 0]
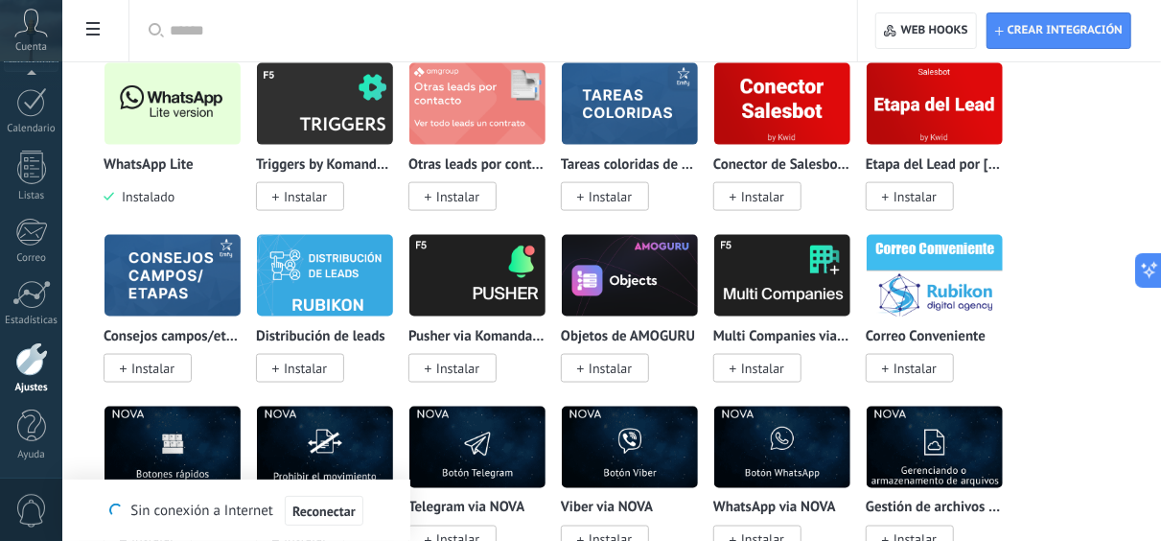
click at [152, 93] on img at bounding box center [172, 104] width 136 height 93
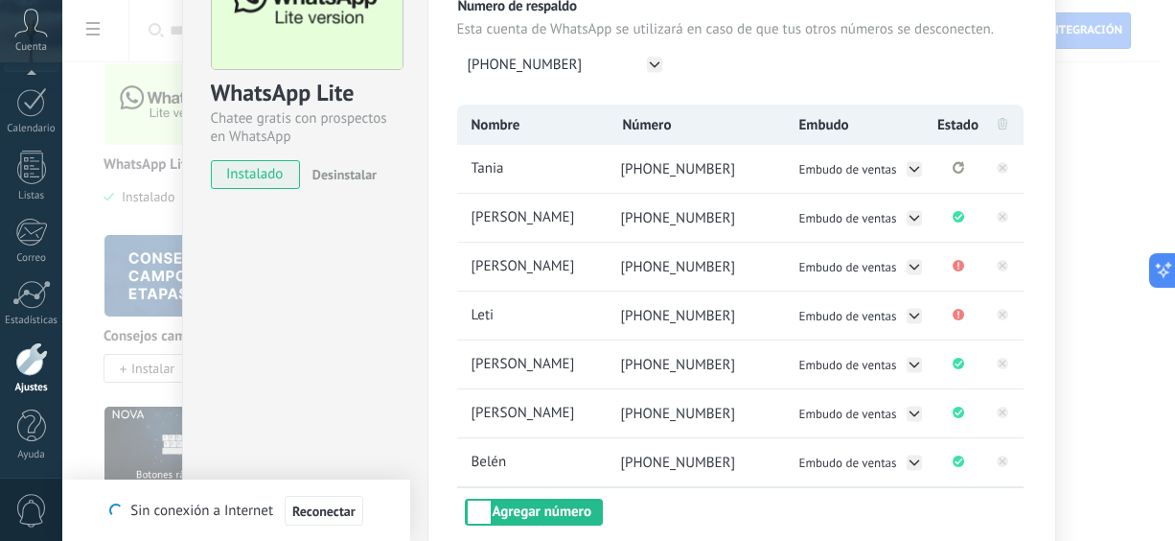
scroll to position [161, 0]
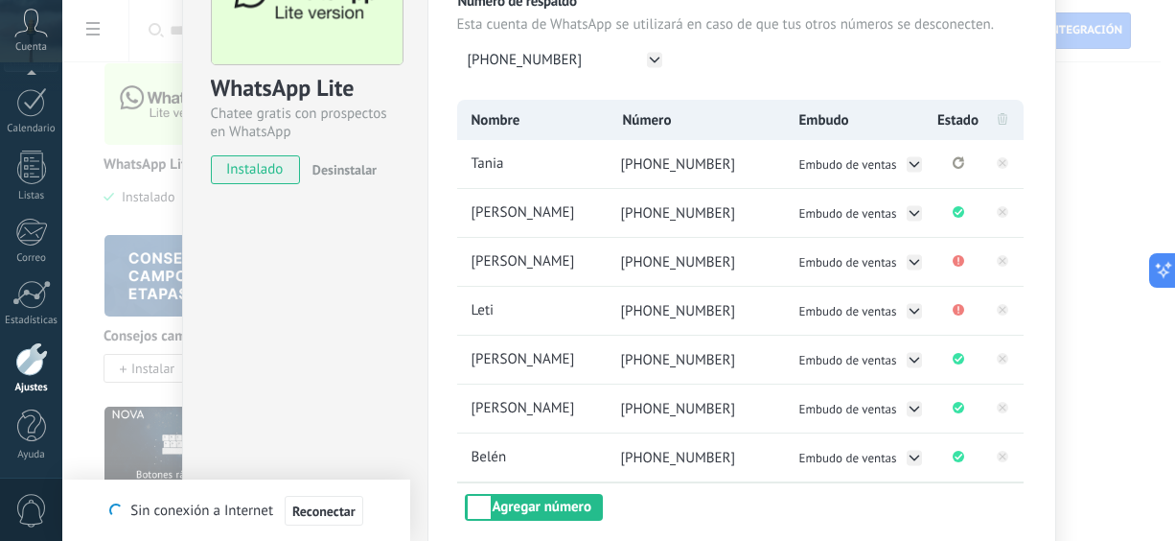
click at [1109, 81] on div "WhatsApp Lite Chatee gratis con prospectos en WhatsApp instalado Desinstalar Co…" at bounding box center [618, 270] width 1113 height 541
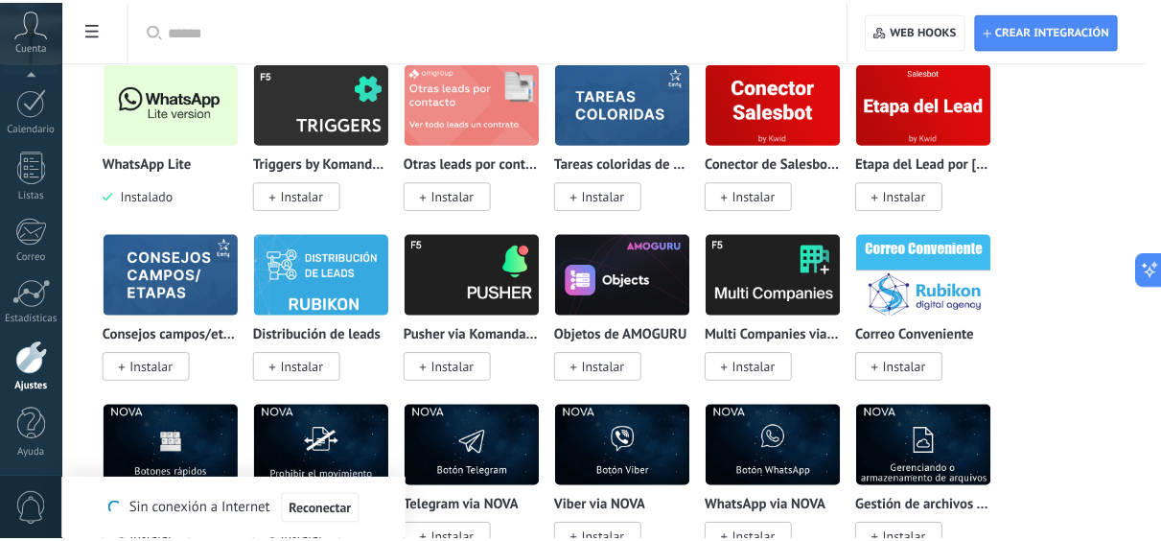
scroll to position [0, 0]
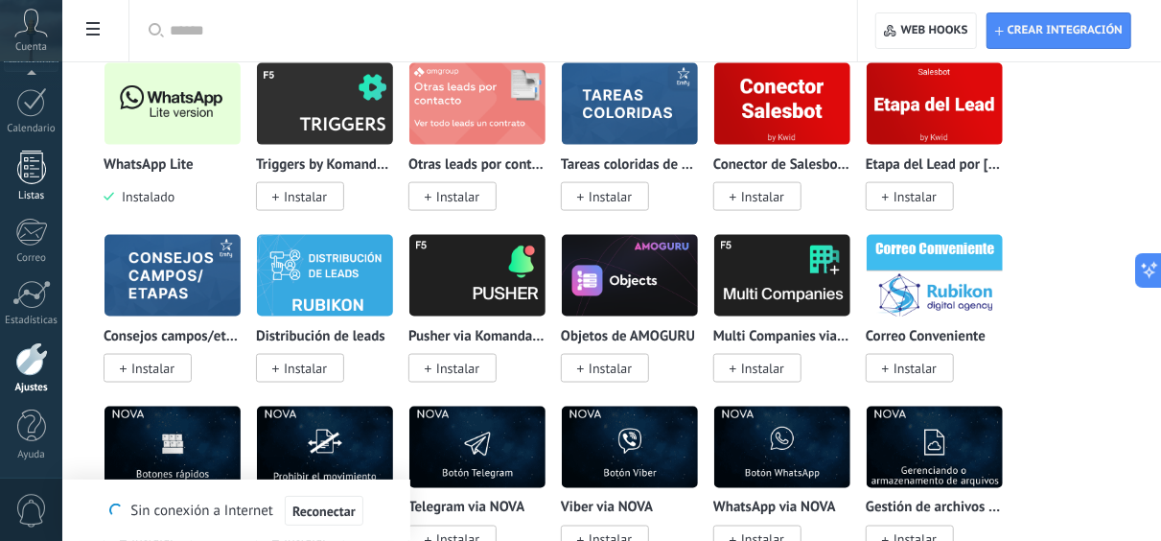
click at [51, 169] on link "Listas" at bounding box center [31, 176] width 62 height 52
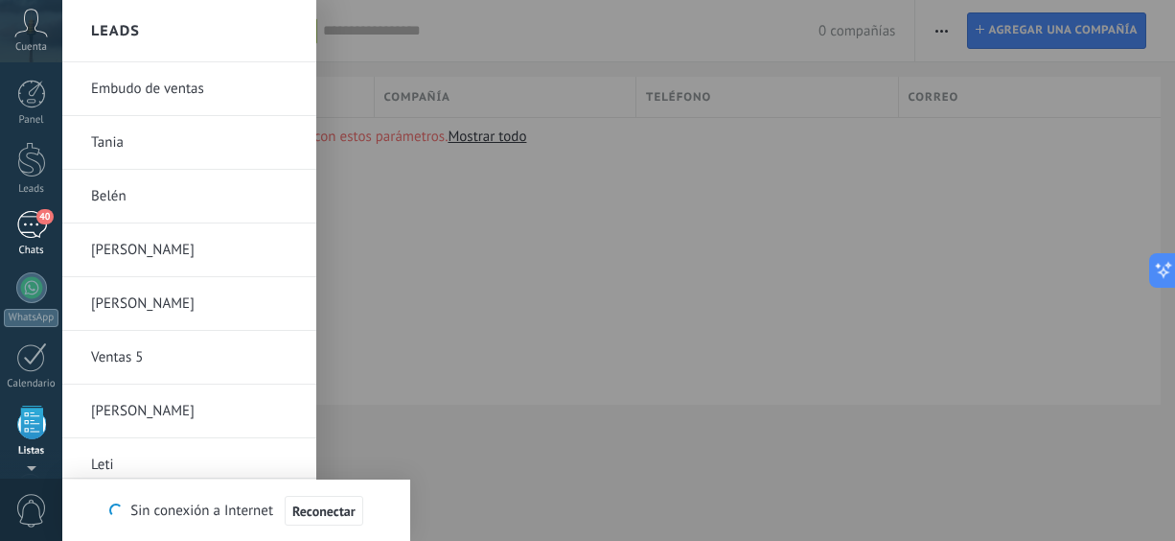
click at [41, 225] on div "40" at bounding box center [31, 225] width 31 height 28
